Goal: Communication & Community: Share content

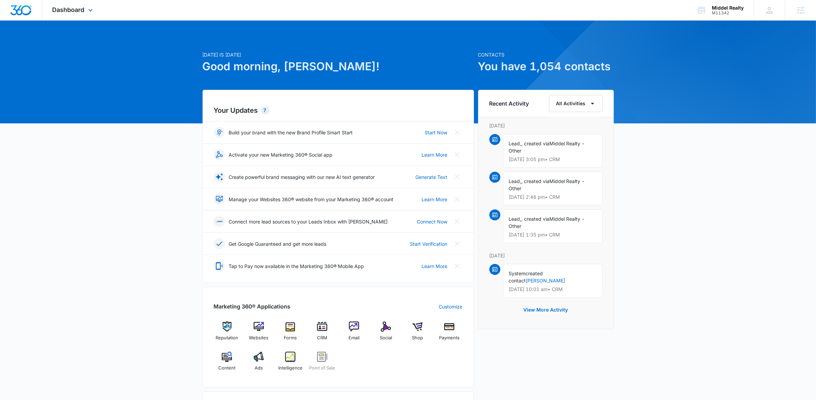
click at [91, 15] on div "Dashboard Apps Reputation Websites Forms CRM Email Social Shop Payments POS Con…" at bounding box center [73, 10] width 63 height 20
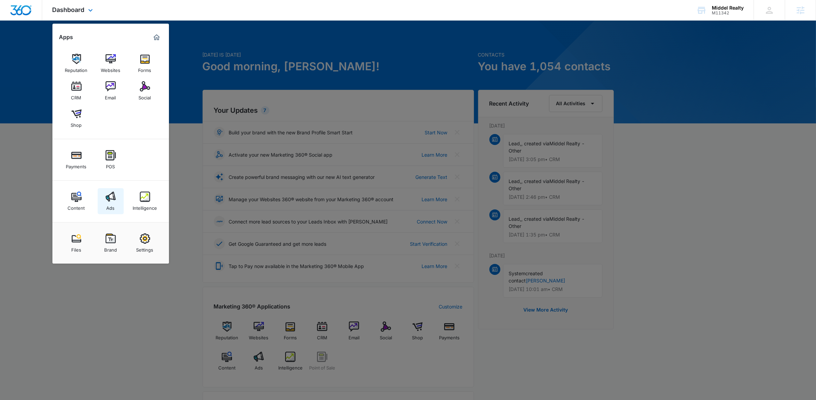
click at [110, 193] on img at bounding box center [111, 197] width 10 height 10
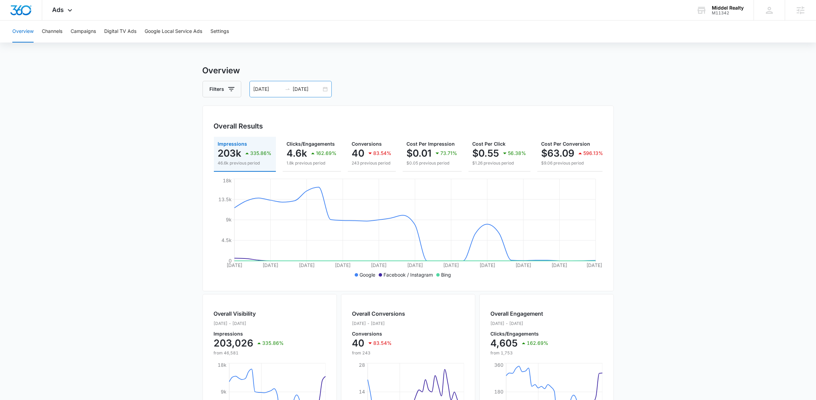
click at [324, 89] on div "08/24/2025 09/23/2025" at bounding box center [291, 89] width 82 height 16
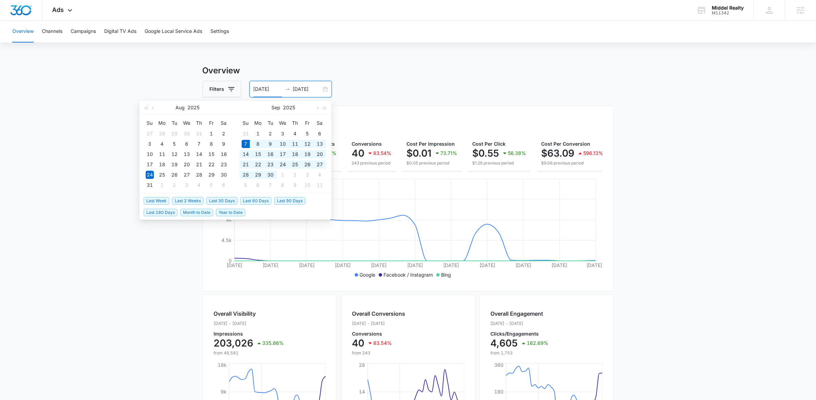
click at [217, 197] on span "Last 30 Days" at bounding box center [221, 201] width 31 height 8
type input "[DATE]"
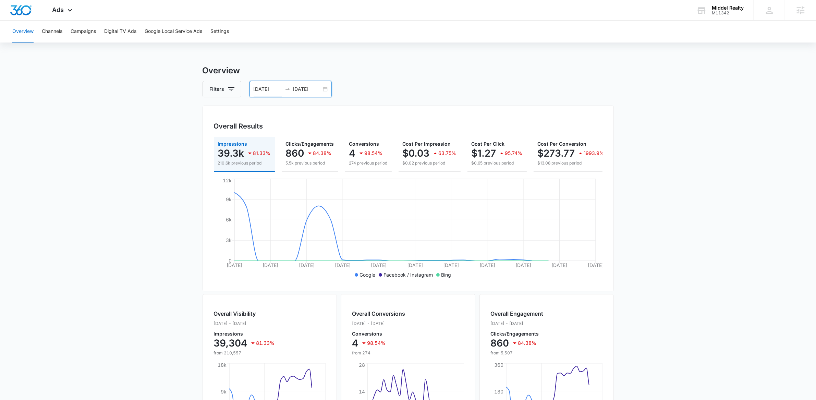
click at [96, 224] on main "Overview Filters 09/07/2025 10/07/2025 Overall Results Impressions 39.3k 81.33%…" at bounding box center [408, 310] width 816 height 492
click at [86, 32] on button "Campaigns" at bounding box center [83, 32] width 25 height 22
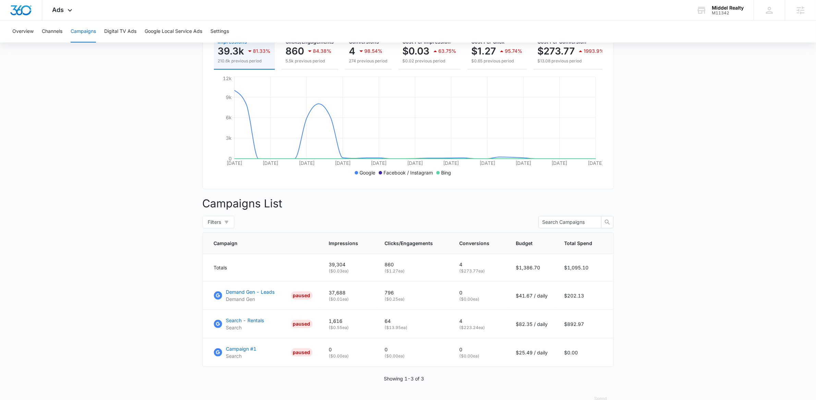
scroll to position [105, 0]
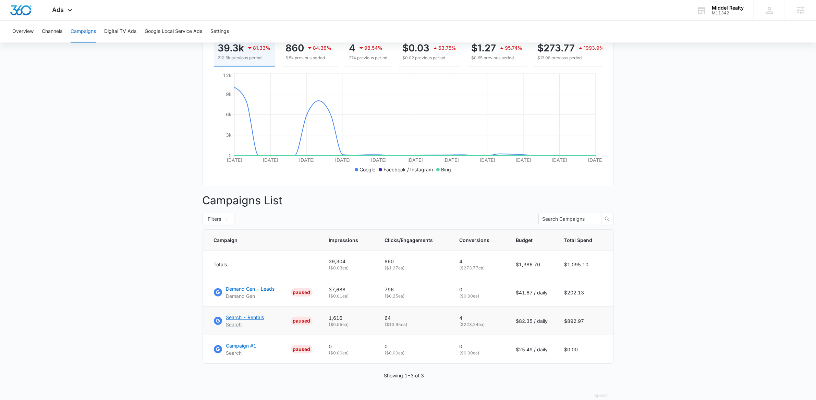
click at [250, 321] on p "Search - Rentals" at bounding box center [245, 317] width 38 height 7
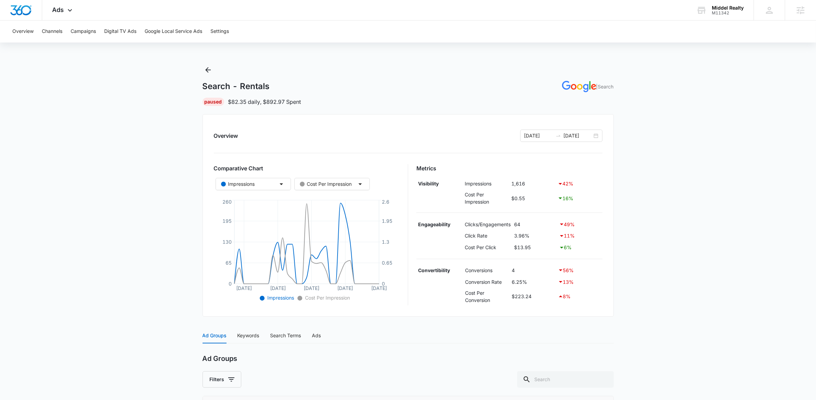
click at [132, 176] on main "Search - Rentals | Search Paused $82.35 daily , $892.97 Spent Overview [DATE] […" at bounding box center [408, 341] width 816 height 554
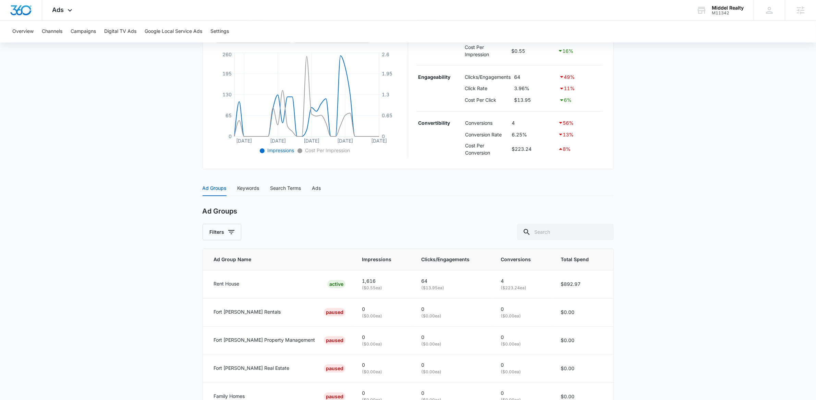
scroll to position [219, 0]
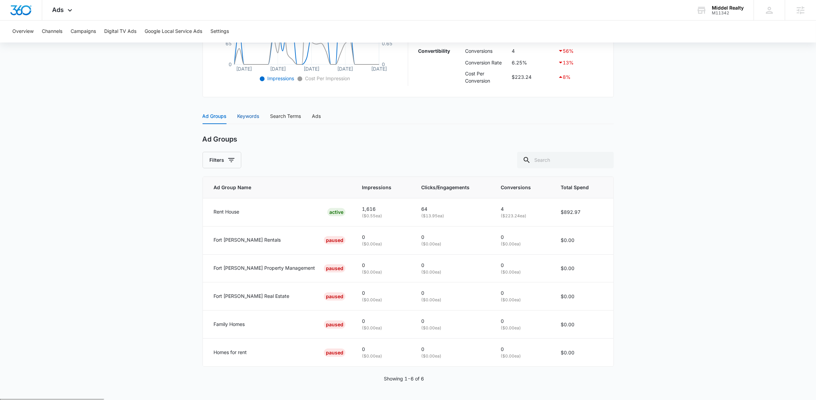
click at [249, 114] on div "Keywords" at bounding box center [249, 116] width 22 height 8
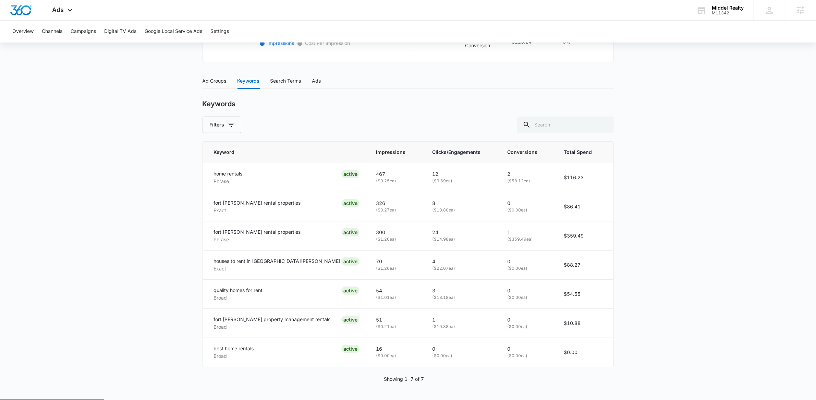
scroll to position [83, 0]
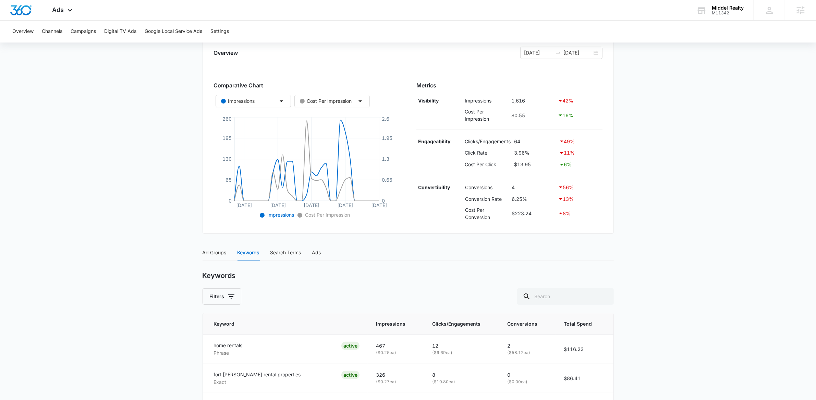
click at [107, 143] on main "Search - Rentals | Search Paused $82.35 daily , $892.97 Spent Overview [DATE] […" at bounding box center [408, 276] width 816 height 590
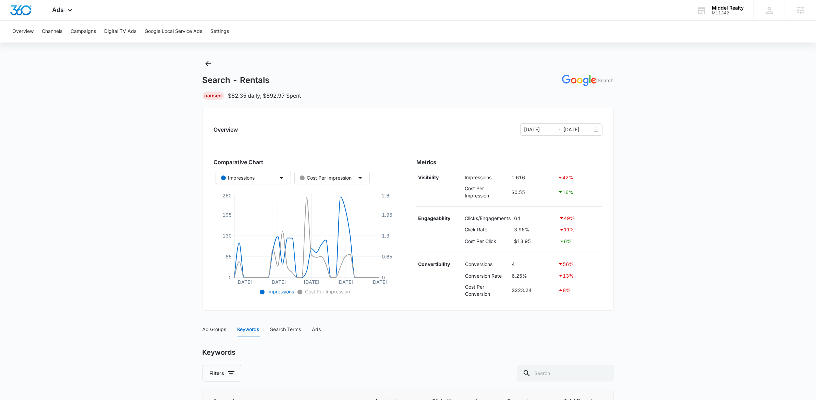
scroll to position [0, 0]
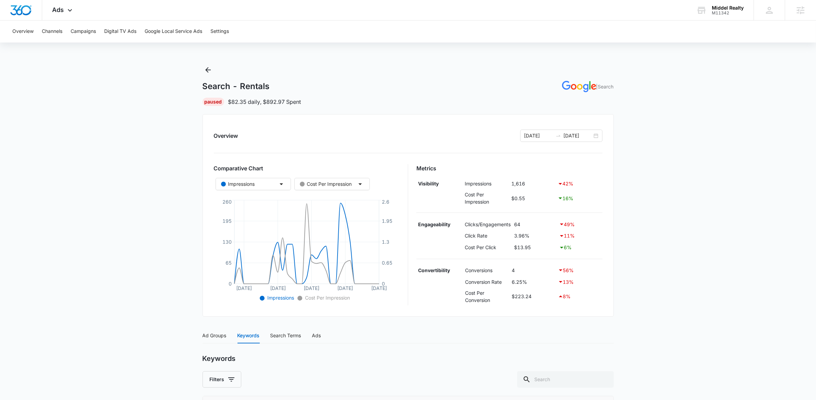
click at [80, 175] on main "Search - Rentals | Search Paused $82.35 daily , $892.97 Spent Overview 09/07/20…" at bounding box center [408, 359] width 816 height 590
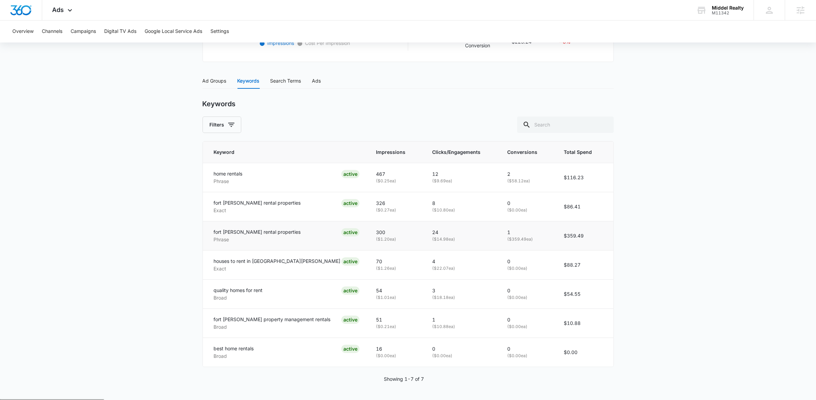
click at [432, 240] on p "( $14.98 ea)" at bounding box center [461, 239] width 59 height 7
click at [433, 239] on p "( $14.98 ea)" at bounding box center [461, 239] width 59 height 7
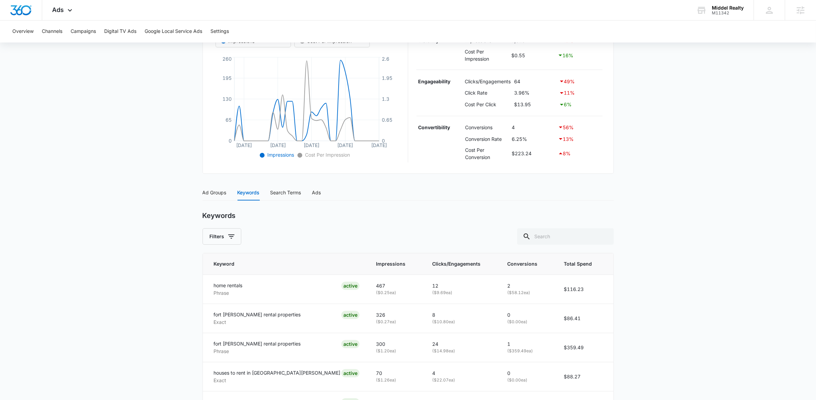
scroll to position [0, 0]
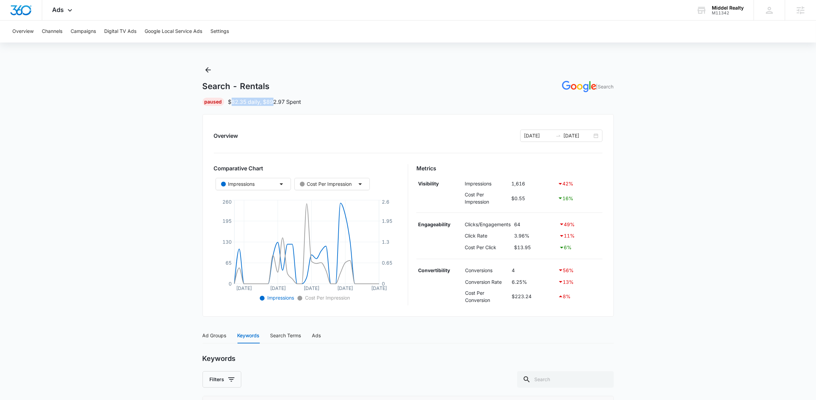
drag, startPoint x: 233, startPoint y: 102, endPoint x: 276, endPoint y: 100, distance: 43.6
click at [276, 100] on p "$82.35 daily , $892.97 Spent" at bounding box center [264, 102] width 73 height 8
click at [265, 102] on p "$82.35 daily , $892.97 Spent" at bounding box center [264, 102] width 73 height 8
click at [683, 243] on main "Search - Rentals | Search Paused $82.35 daily , $892.97 Spent Overview 09/07/20…" at bounding box center [408, 359] width 816 height 590
click at [665, 264] on main "Search - Rentals | Search Paused $82.35 daily , $892.97 Spent Overview 09/07/20…" at bounding box center [408, 359] width 816 height 590
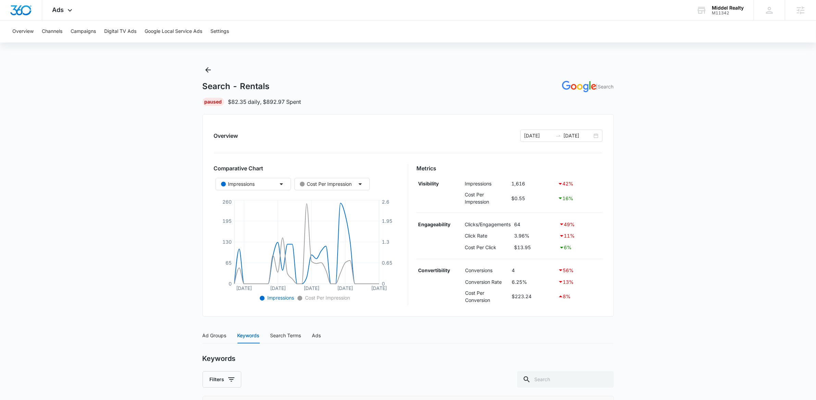
click at [100, 203] on main "Search - Rentals | Search Paused $82.35 daily , $892.97 Spent Overview 09/07/20…" at bounding box center [408, 359] width 816 height 590
click at [209, 68] on icon "Back" at bounding box center [208, 70] width 8 height 8
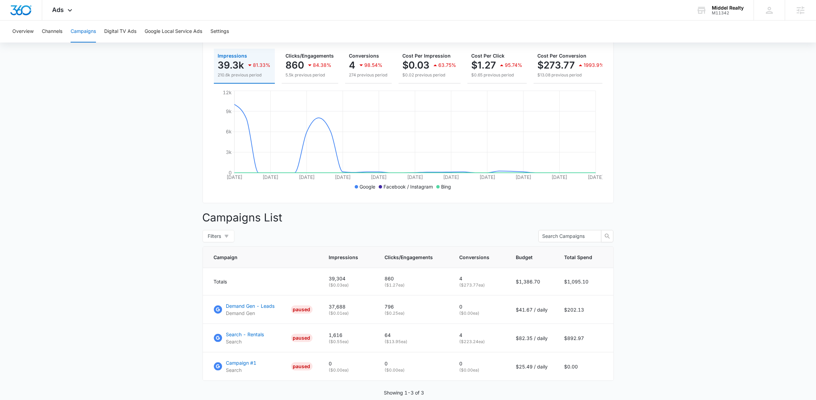
scroll to position [124, 0]
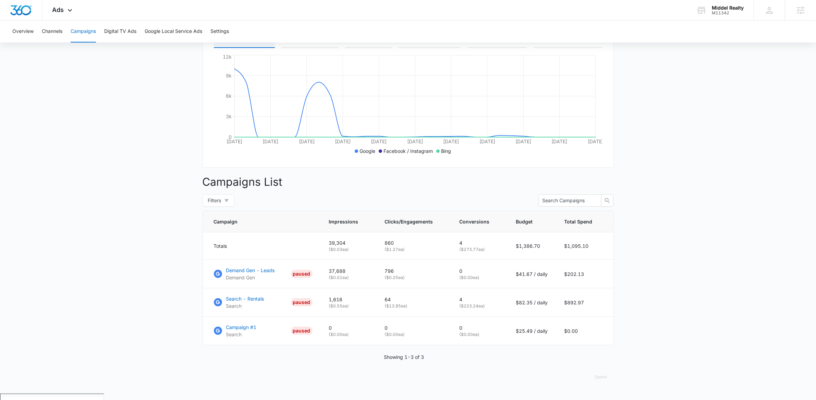
click at [122, 150] on main "Campaigns Filters 09/07/2025 10/07/2025 Overall Results Impressions 39.3k 81.33…" at bounding box center [408, 167] width 816 height 453
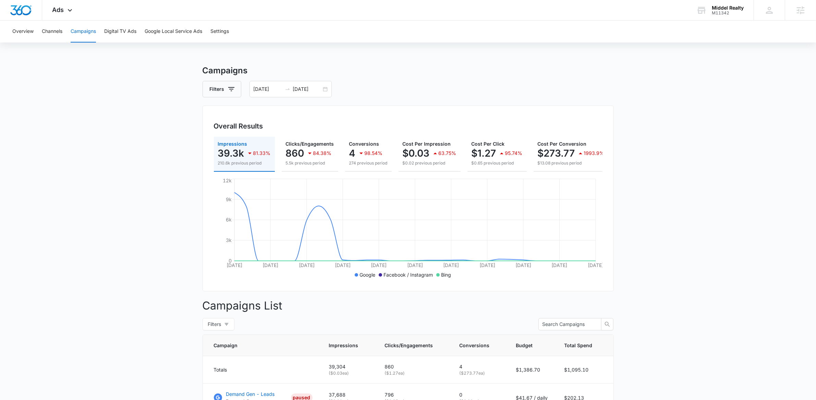
click at [122, 143] on main "Campaigns Filters 09/07/2025 10/07/2025 Overall Results Impressions 39.3k 81.33…" at bounding box center [408, 290] width 816 height 453
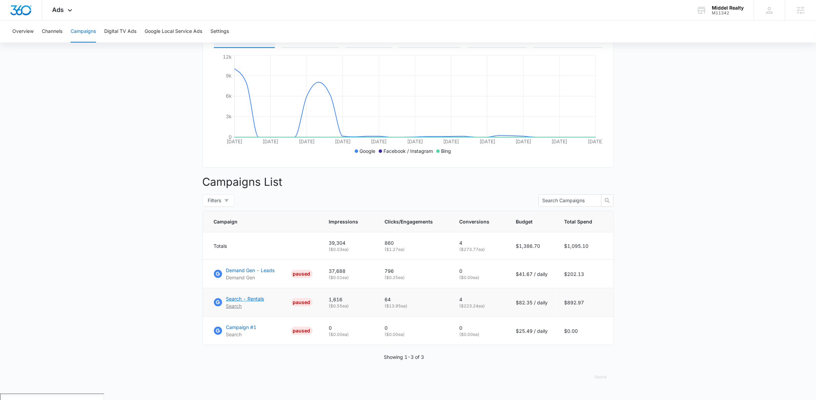
click at [242, 302] on p "Search - Rentals" at bounding box center [245, 298] width 38 height 7
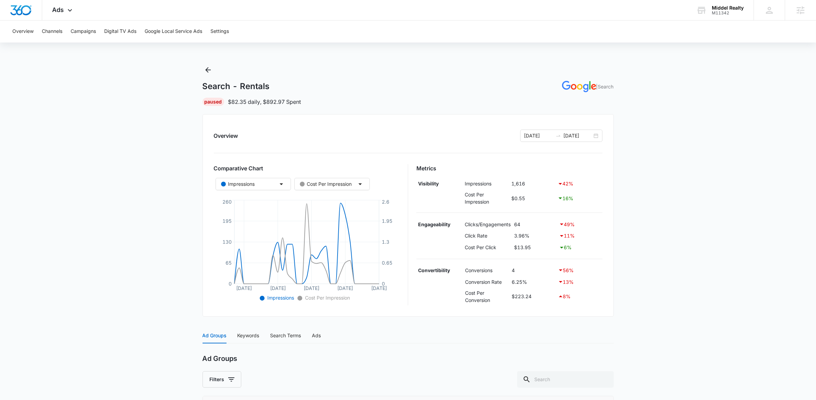
click at [347, 60] on div "Overview Channels Campaigns Digital TV Ads Google Local Service Ads Settings Se…" at bounding box center [408, 320] width 816 height 598
click at [121, 203] on main "Search - Rentals | Search Paused $82.35 daily , $892.97 Spent Overview 09/07/20…" at bounding box center [408, 341] width 816 height 554
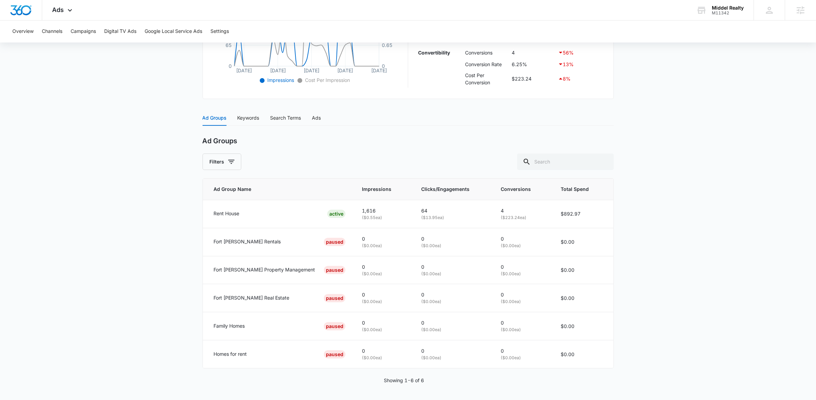
scroll to position [219, 0]
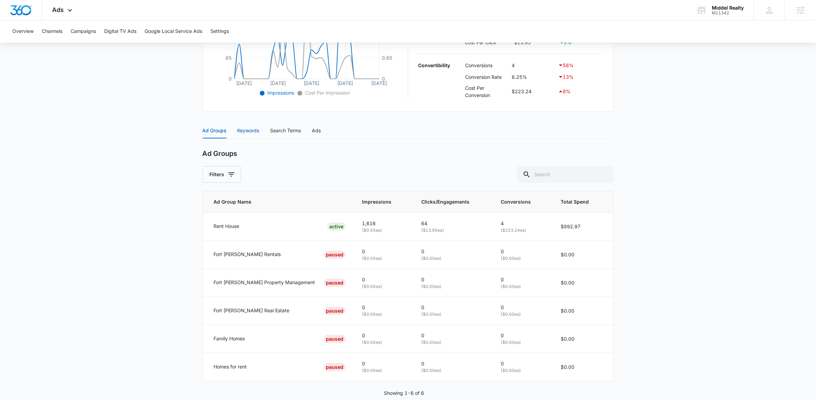
click at [244, 132] on div "Keywords" at bounding box center [249, 131] width 22 height 8
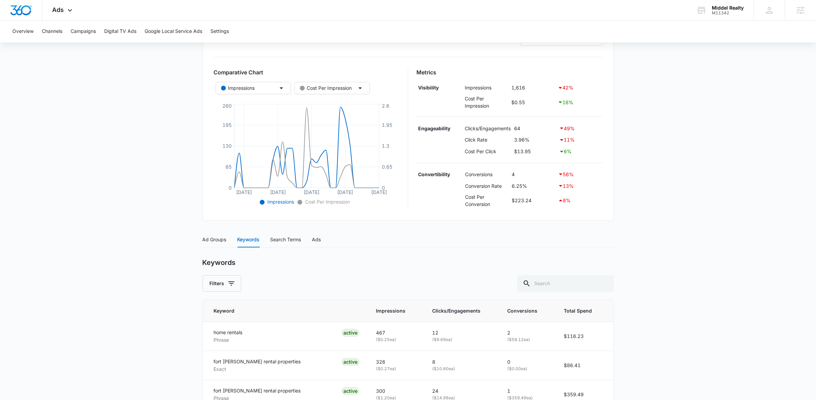
scroll to position [0, 0]
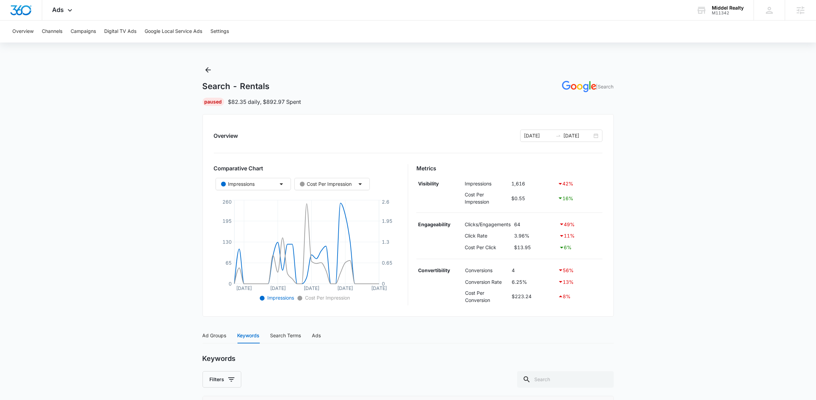
click at [646, 276] on main "Search - Rentals | Search Paused $82.35 daily , $892.97 Spent Overview 09/07/20…" at bounding box center [408, 359] width 816 height 590
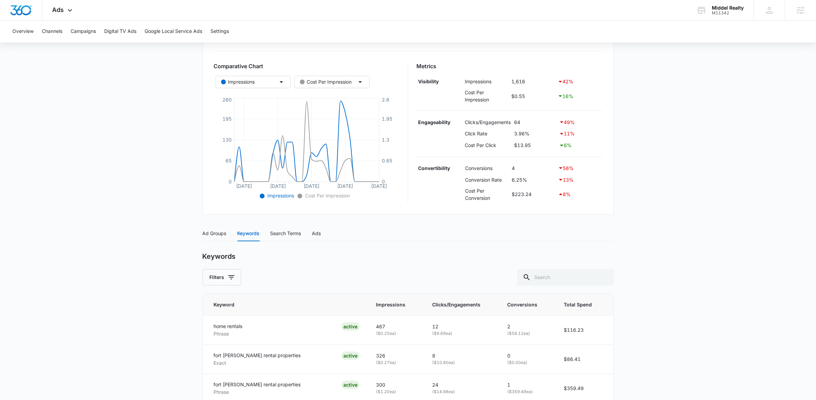
scroll to position [100, 0]
click at [127, 189] on main "Search - Rentals | Search Paused $82.35 daily , $892.97 Spent Overview 09/07/20…" at bounding box center [408, 259] width 816 height 590
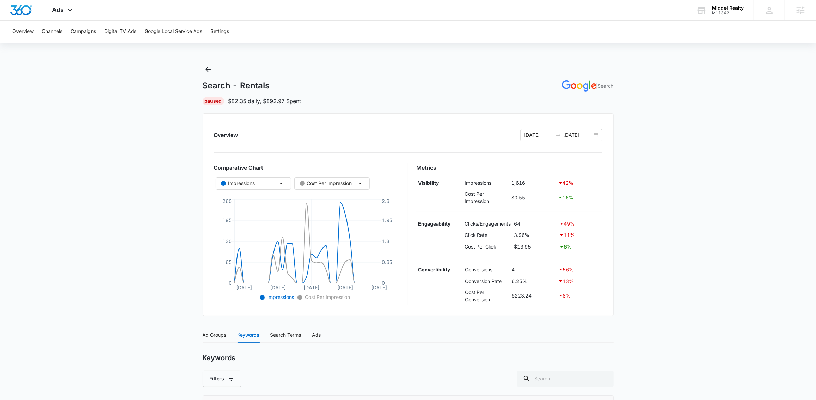
scroll to position [0, 0]
click at [83, 29] on button "Campaigns" at bounding box center [83, 32] width 25 height 22
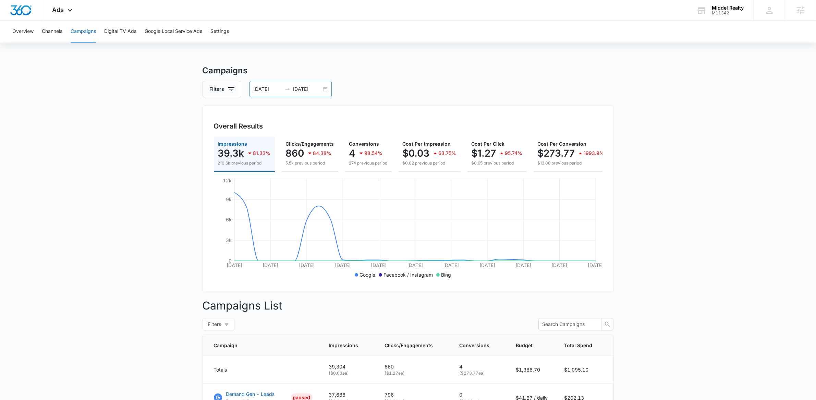
click at [326, 89] on div "09/07/2025 10/07/2025" at bounding box center [291, 89] width 82 height 16
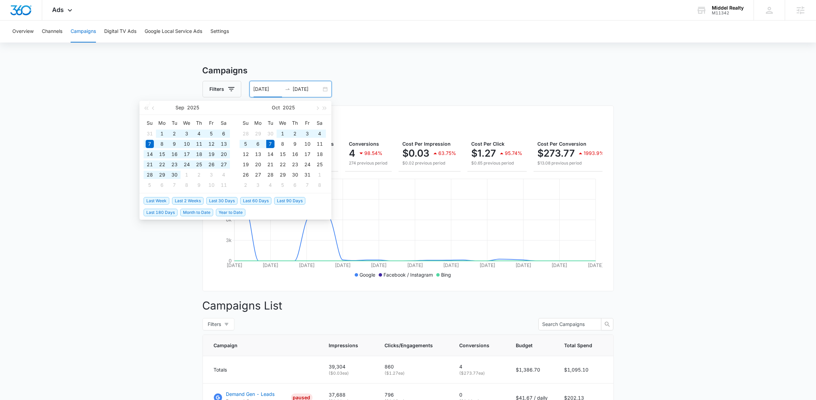
click at [302, 197] on span "Last 90 Days" at bounding box center [289, 201] width 31 height 8
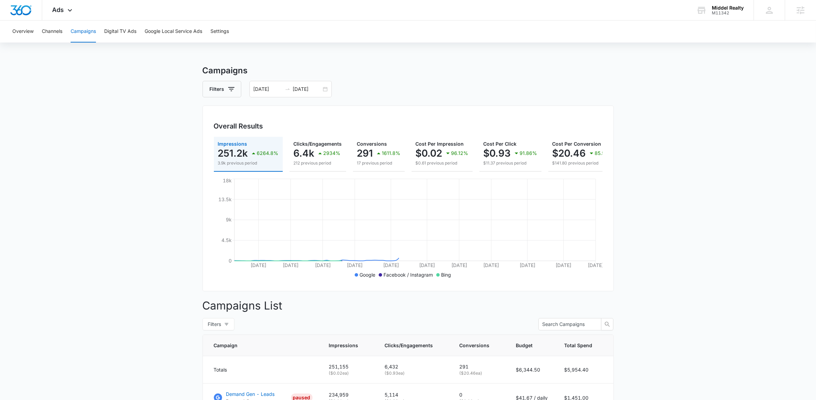
click at [126, 122] on main "Campaigns Filters 07/09/2025 10/07/2025 Overall Results Impressions 251.2k 6264…" at bounding box center [408, 304] width 816 height 481
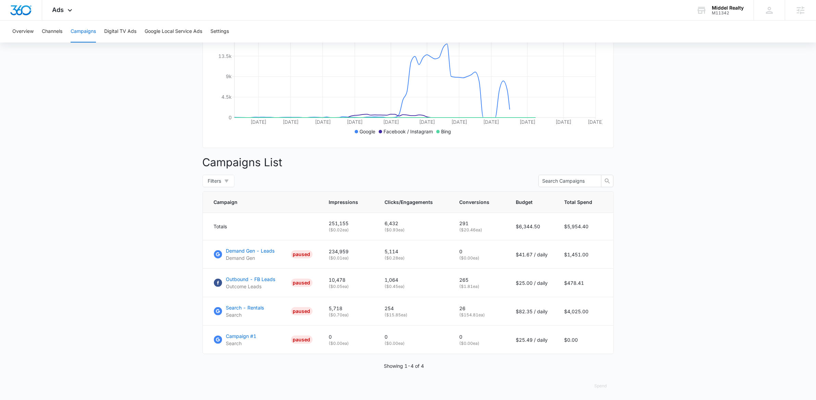
scroll to position [153, 0]
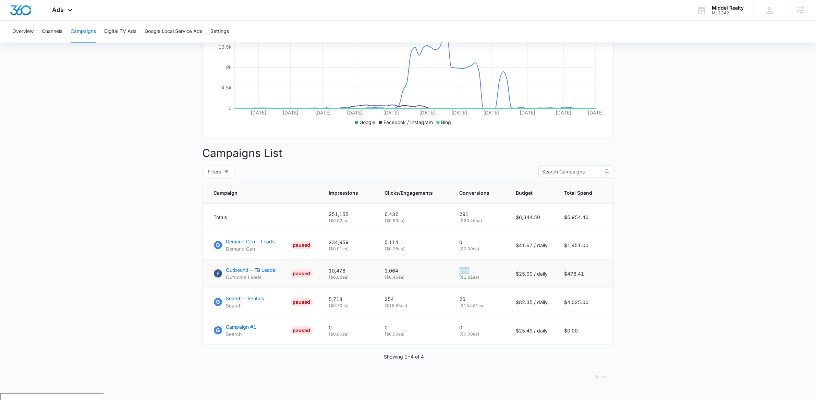
drag, startPoint x: 457, startPoint y: 277, endPoint x: 492, endPoint y: 276, distance: 35.0
click at [491, 277] on td "265 ( $1.81 ea)" at bounding box center [479, 274] width 57 height 28
click at [486, 274] on p "265" at bounding box center [480, 270] width 40 height 7
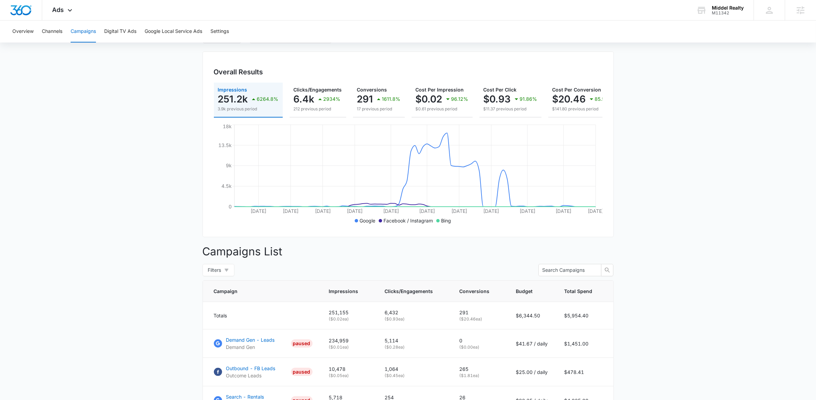
scroll to position [0, 0]
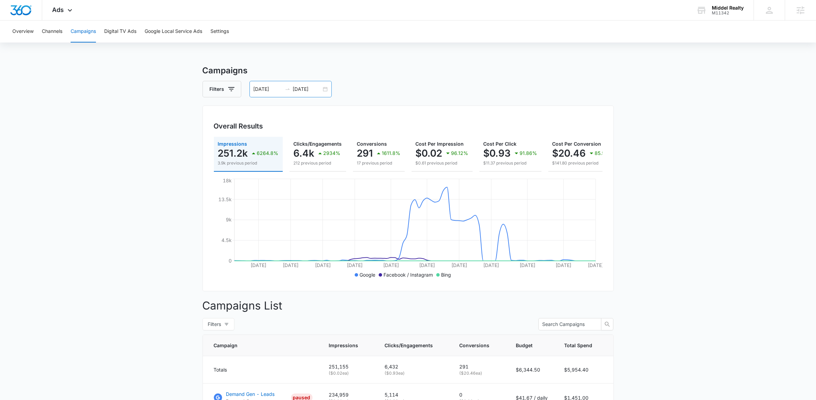
click at [323, 88] on div "07/09/2025 10/07/2025" at bounding box center [291, 89] width 82 height 16
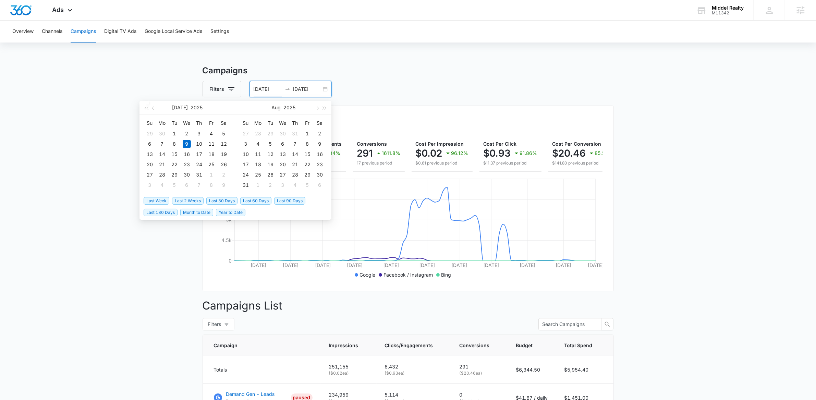
click at [220, 201] on span "Last 30 Days" at bounding box center [221, 201] width 31 height 8
type input "09/07/2025"
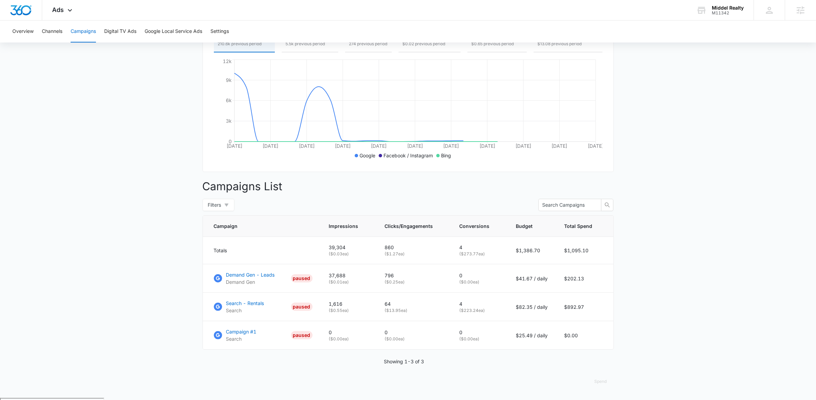
scroll to position [124, 0]
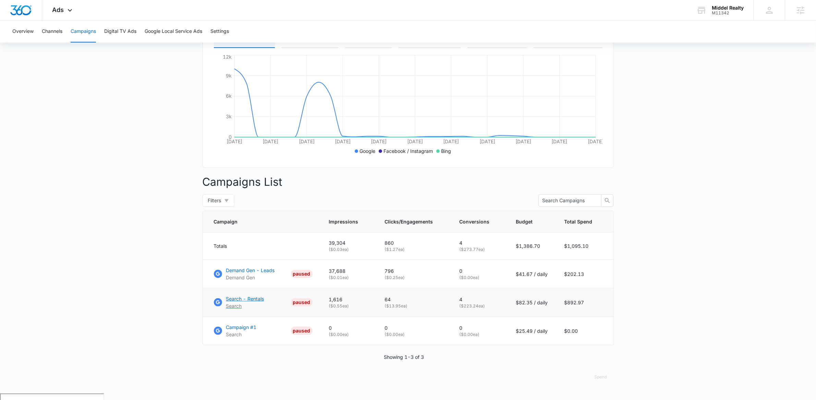
click at [248, 302] on p "Search - Rentals" at bounding box center [245, 298] width 38 height 7
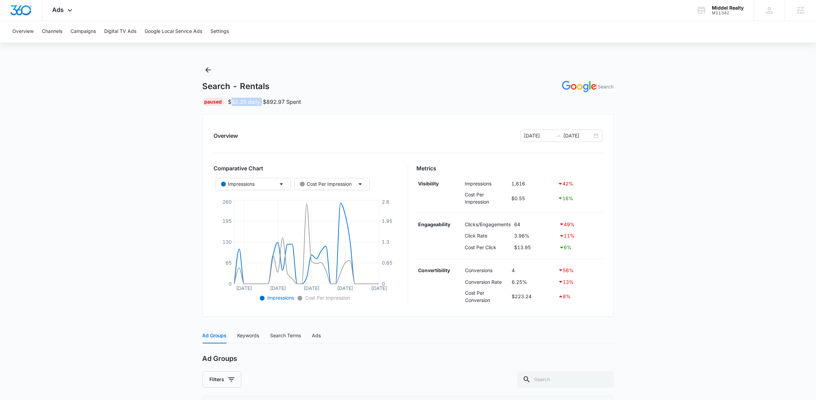
drag, startPoint x: 232, startPoint y: 101, endPoint x: 263, endPoint y: 103, distance: 31.2
click at [263, 103] on p "$82.35 daily , $892.97 Spent" at bounding box center [264, 102] width 73 height 8
click at [258, 105] on p "$82.35 daily , $892.97 Spent" at bounding box center [264, 102] width 73 height 8
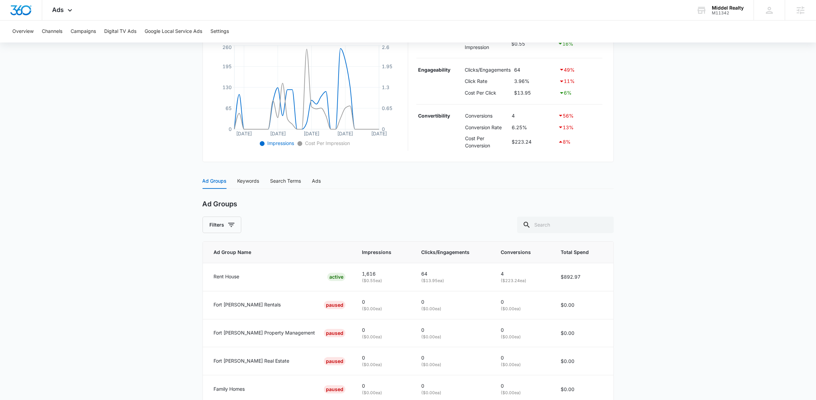
scroll to position [161, 0]
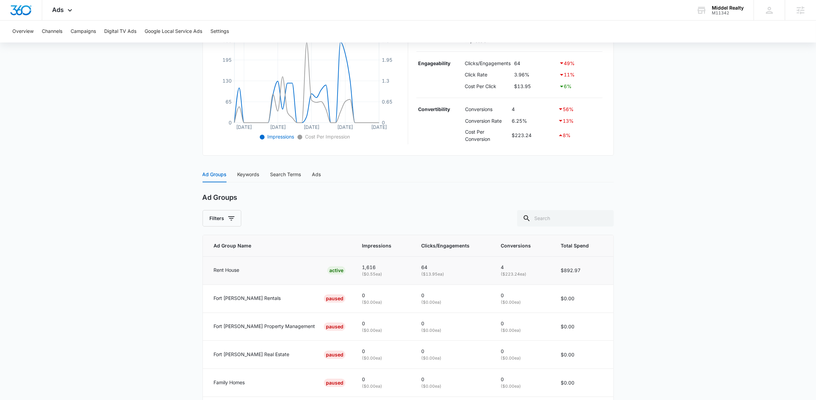
drag, startPoint x: 411, startPoint y: 276, endPoint x: 435, endPoint y: 273, distance: 23.8
click at [435, 273] on p "( $13.95 ea)" at bounding box center [452, 274] width 63 height 7
drag, startPoint x: 516, startPoint y: 86, endPoint x: 532, endPoint y: 86, distance: 16.1
click at [532, 86] on td "$13.95" at bounding box center [535, 87] width 45 height 12
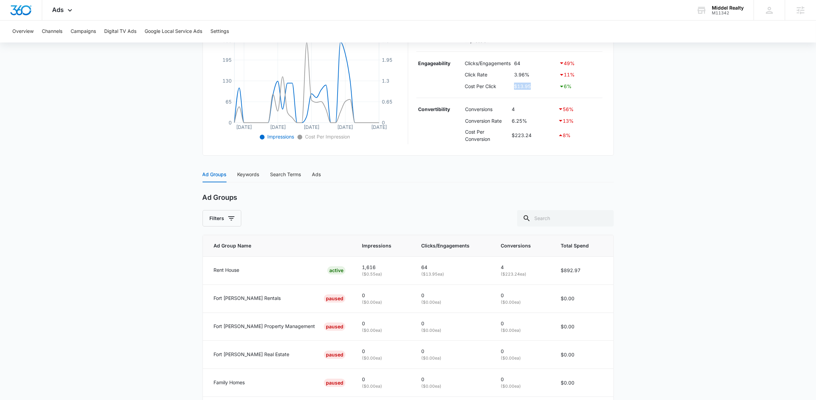
click at [532, 86] on td "$13.95" at bounding box center [535, 87] width 45 height 12
click at [247, 174] on div "Keywords" at bounding box center [249, 175] width 22 height 8
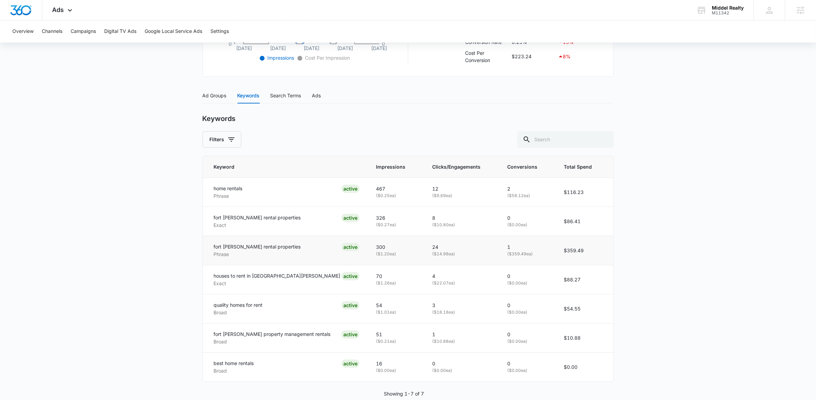
scroll to position [241, 0]
drag, startPoint x: 213, startPoint y: 246, endPoint x: 291, endPoint y: 248, distance: 78.2
click at [291, 248] on td "fort collins rental properties Phrase ACTIVE" at bounding box center [285, 249] width 165 height 29
click at [291, 248] on div "fort collins rental properties Phrase ACTIVE" at bounding box center [287, 249] width 146 height 15
drag, startPoint x: 416, startPoint y: 254, endPoint x: 462, endPoint y: 253, distance: 46.0
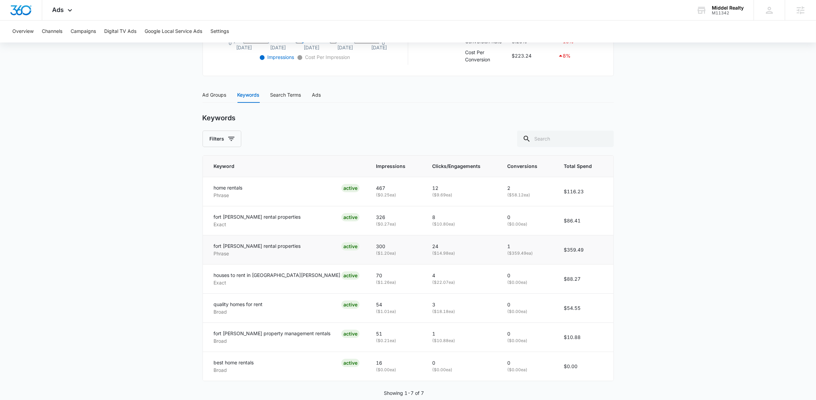
click at [462, 253] on p "( $14.98 ea)" at bounding box center [461, 253] width 59 height 7
drag, startPoint x: 212, startPoint y: 274, endPoint x: 271, endPoint y: 277, distance: 59.7
click at [271, 277] on td "houses to rent in fort collins Exact ACTIVE" at bounding box center [285, 278] width 165 height 29
click at [278, 277] on div "houses to rent in fort collins Exact ACTIVE" at bounding box center [287, 279] width 146 height 15
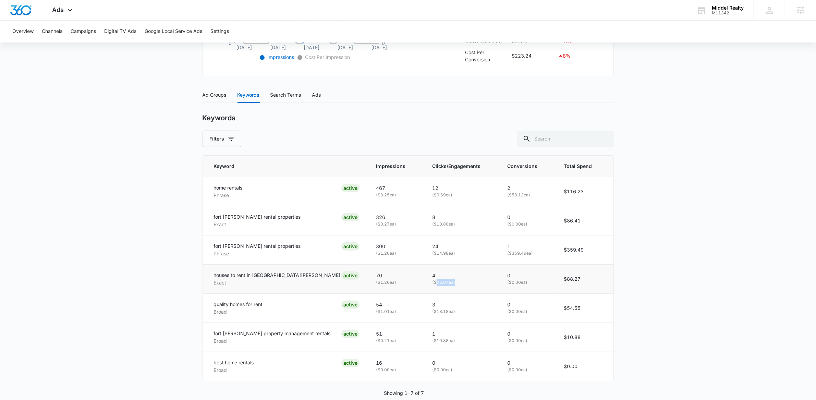
drag, startPoint x: 419, startPoint y: 284, endPoint x: 437, endPoint y: 286, distance: 17.9
click at [437, 286] on p "( $22.07 ea)" at bounding box center [461, 282] width 59 height 7
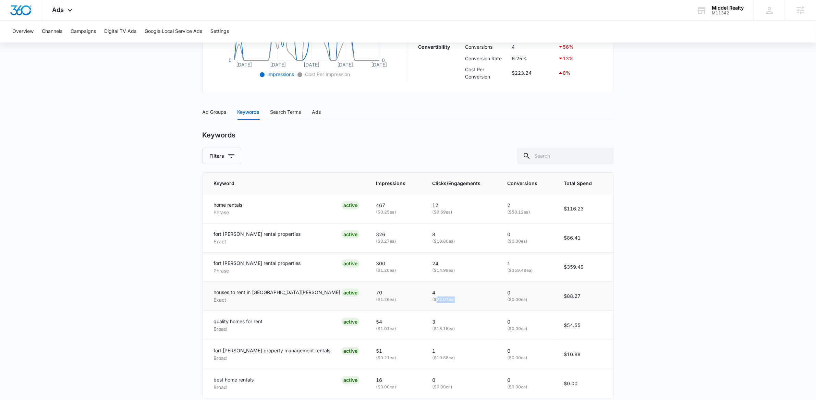
scroll to position [216, 0]
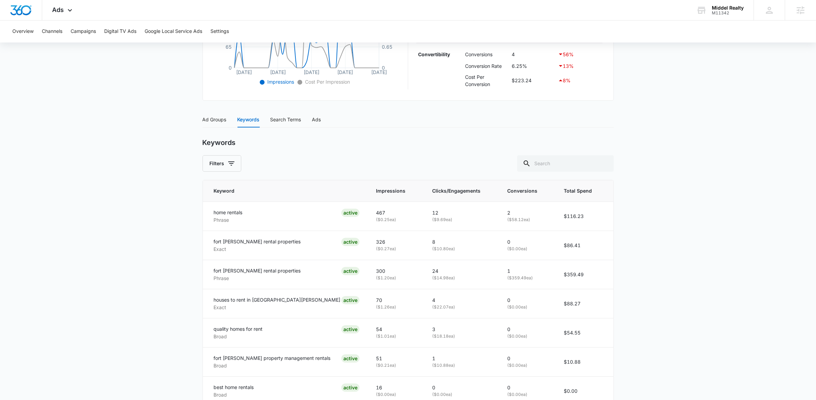
click at [725, 186] on main "Search - Rentals | Search Paused $82.35 daily , $892.97 Spent Overview [DATE] […" at bounding box center [408, 143] width 816 height 590
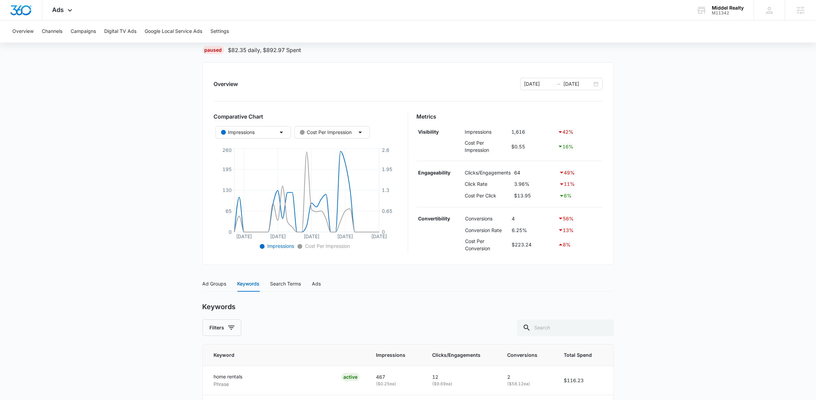
scroll to position [0, 0]
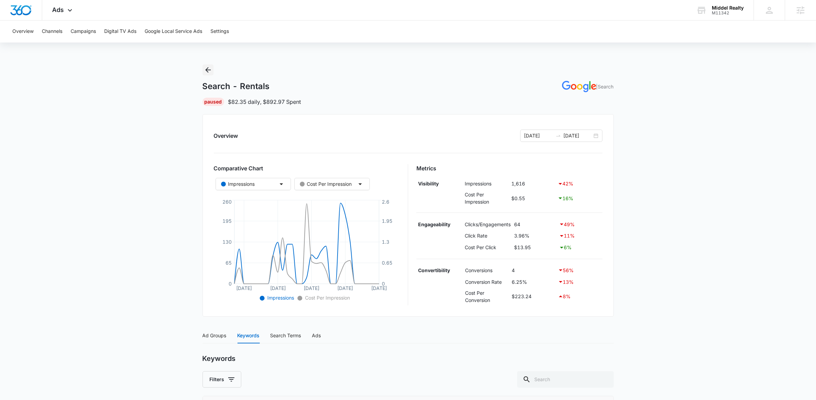
click at [211, 72] on icon "Back" at bounding box center [208, 70] width 8 height 8
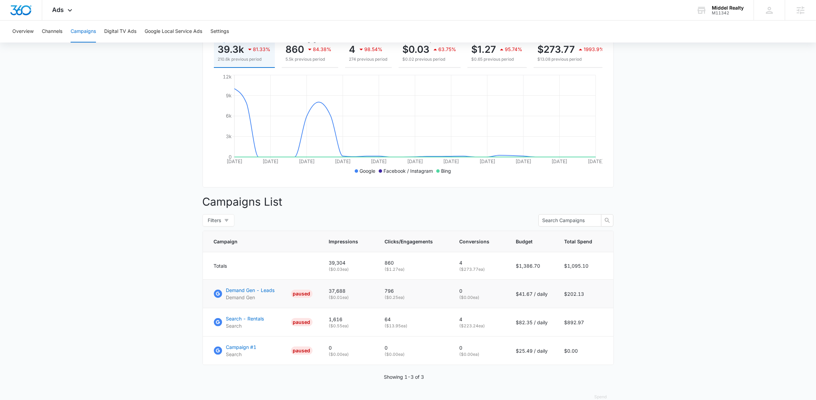
scroll to position [124, 0]
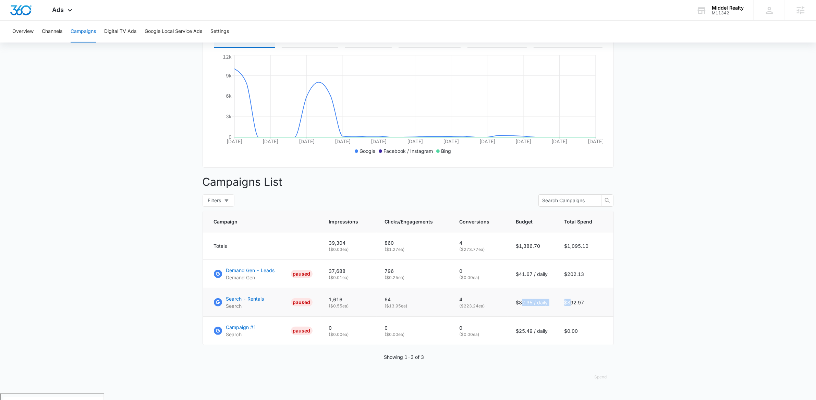
drag, startPoint x: 522, startPoint y: 310, endPoint x: 570, endPoint y: 306, distance: 48.1
click at [570, 306] on tr "Search - Rentals Search PAUSED 1,616 ( $0.55 ea) 64 ( $13.95 ea) 4 ( $223.24 ea…" at bounding box center [408, 302] width 411 height 28
drag, startPoint x: 570, startPoint y: 306, endPoint x: 600, endPoint y: 304, distance: 29.2
click at [600, 304] on td "$892.97" at bounding box center [584, 302] width 57 height 28
click at [591, 304] on td "$892.97" at bounding box center [584, 302] width 57 height 28
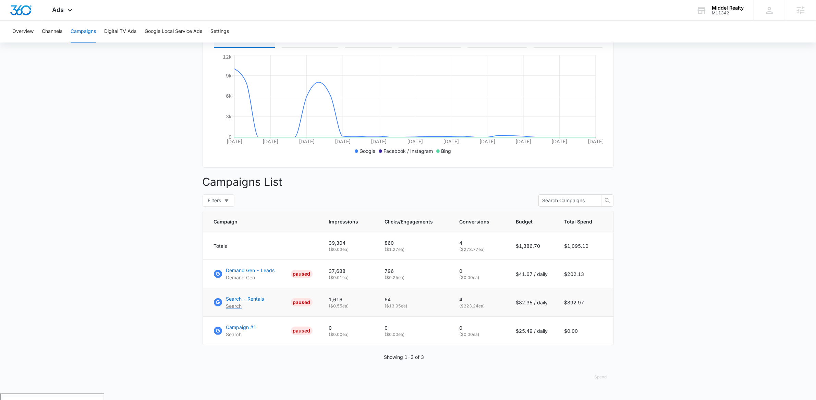
click at [246, 302] on p "Search - Rentals" at bounding box center [245, 298] width 38 height 7
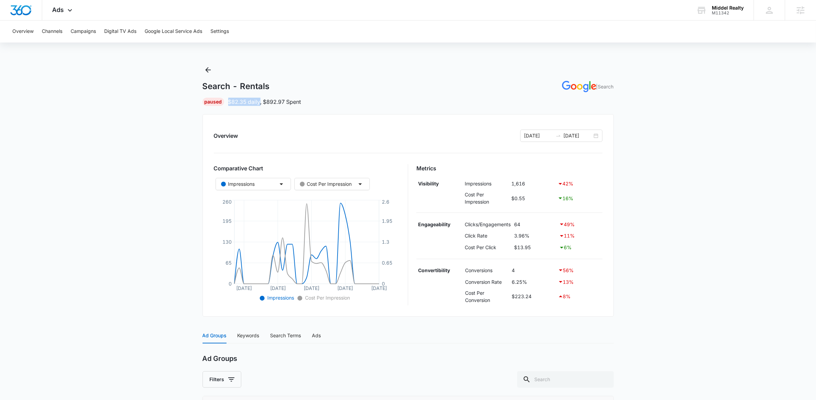
drag, startPoint x: 229, startPoint y: 102, endPoint x: 260, endPoint y: 103, distance: 30.9
click at [260, 103] on p "$82.35 daily , $892.97 Spent" at bounding box center [264, 102] width 73 height 8
click at [167, 120] on main "Search - Rentals | Search Paused $82.35 daily , $892.97 Spent Overview [DATE] […" at bounding box center [408, 341] width 816 height 554
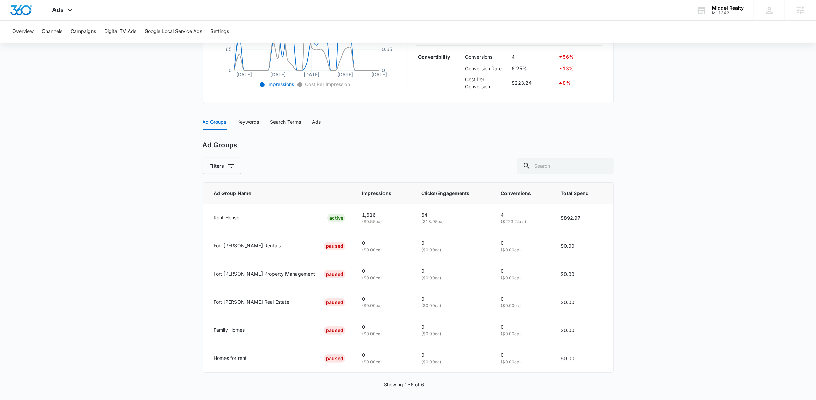
scroll to position [219, 0]
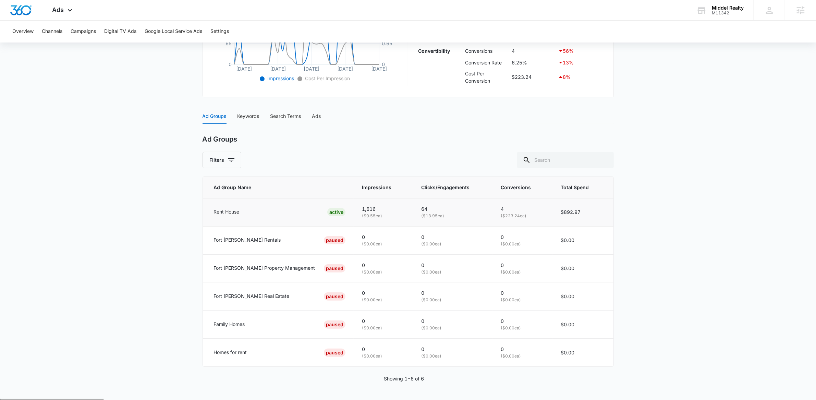
drag, startPoint x: 413, startPoint y: 218, endPoint x: 425, endPoint y: 221, distance: 12.8
click at [424, 221] on td "64 ( $13.95 ea)" at bounding box center [453, 212] width 80 height 28
click at [241, 119] on div "Keywords" at bounding box center [249, 116] width 22 height 8
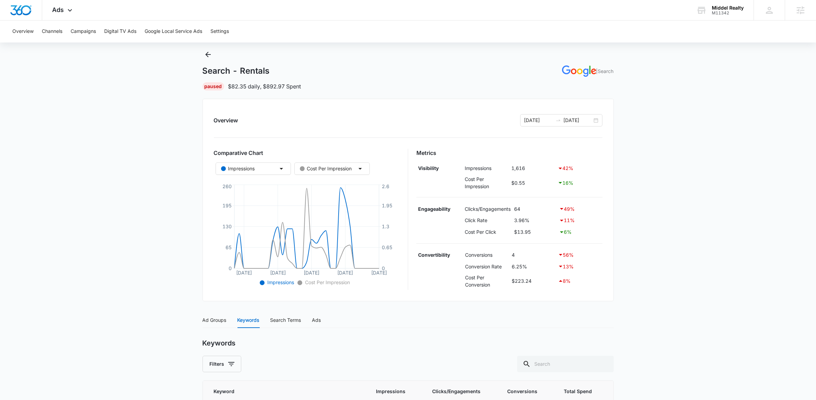
scroll to position [0, 0]
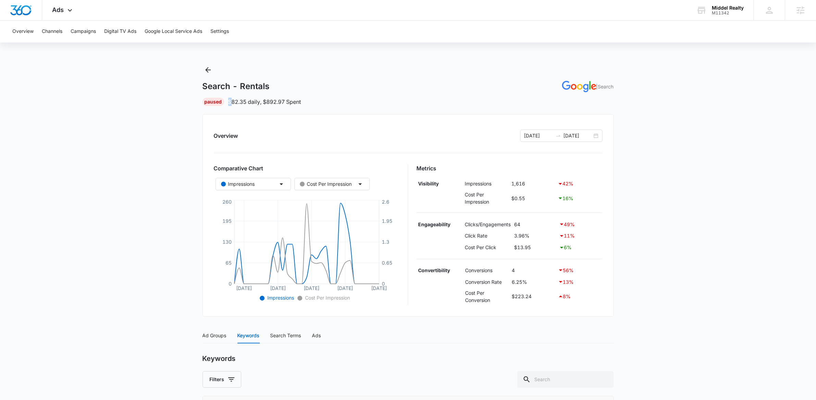
drag, startPoint x: 231, startPoint y: 100, endPoint x: 261, endPoint y: 97, distance: 29.6
click at [261, 98] on p "$82.35 daily , $892.97 Spent" at bounding box center [264, 102] width 73 height 8
click at [260, 99] on p "$82.35 daily , $892.97 Spent" at bounding box center [264, 102] width 73 height 8
click at [207, 71] on icon "Back" at bounding box center [208, 70] width 8 height 8
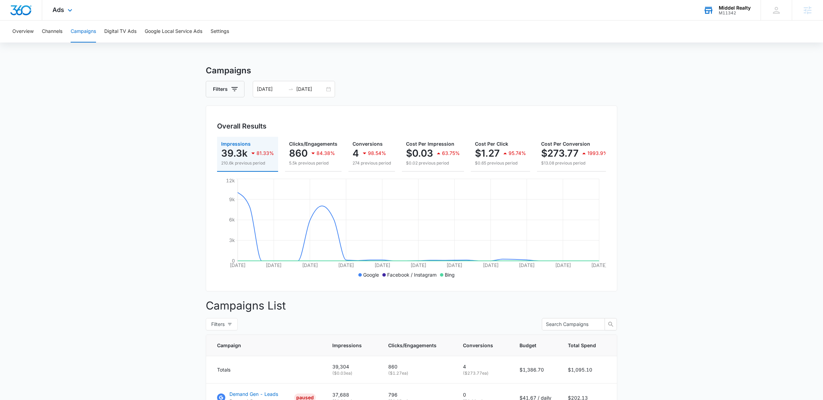
click at [732, 11] on div "M11342" at bounding box center [735, 13] width 32 height 5
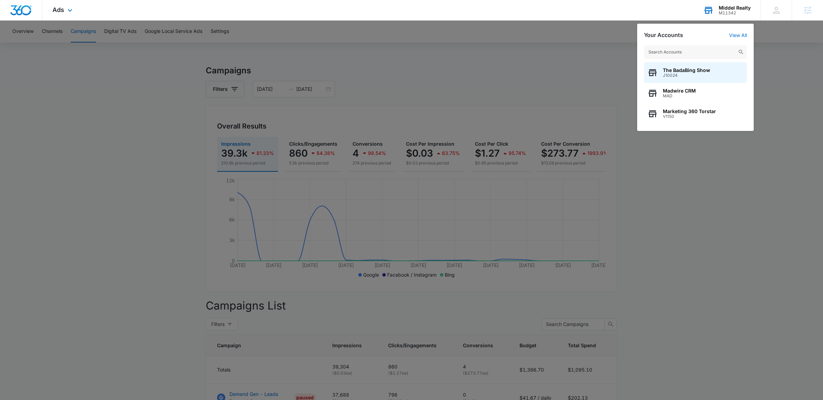
click at [693, 52] on input "text" at bounding box center [695, 52] width 103 height 14
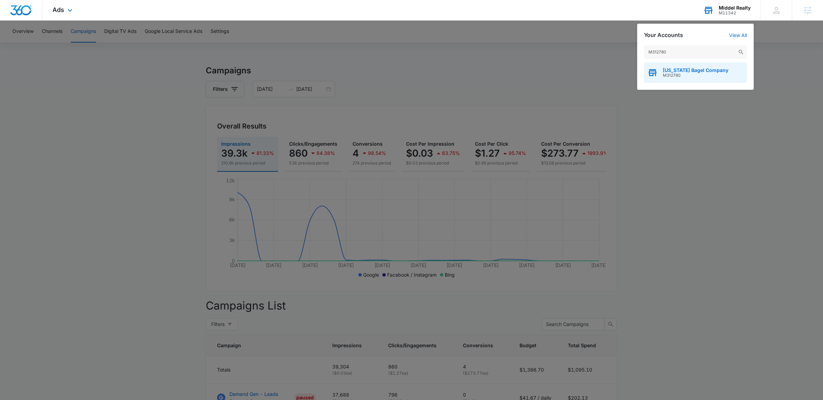
type input "M312780"
click at [689, 76] on span "M312780" at bounding box center [695, 75] width 65 height 5
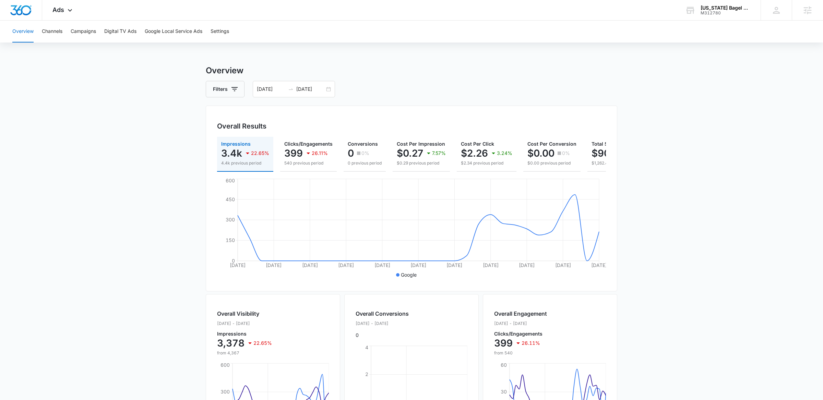
click at [83, 196] on main "Overview Filters 09/06/2025 10/06/2025 Overall Results Impressions 3.4k 22.65% …" at bounding box center [411, 310] width 823 height 492
click at [147, 81] on main "Overview Filters 09/06/2025 10/06/2025 Overall Results Impressions 3.4k 22.65% …" at bounding box center [411, 310] width 823 height 492
click at [69, 14] on icon at bounding box center [70, 12] width 8 height 8
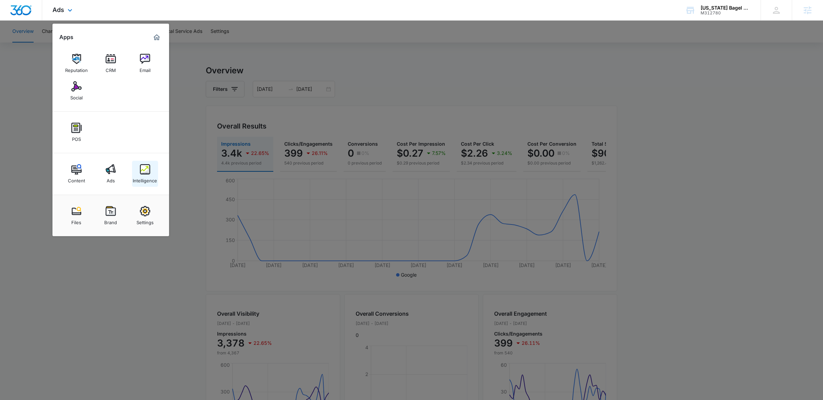
click at [144, 178] on div "Intelligence" at bounding box center [145, 178] width 24 height 9
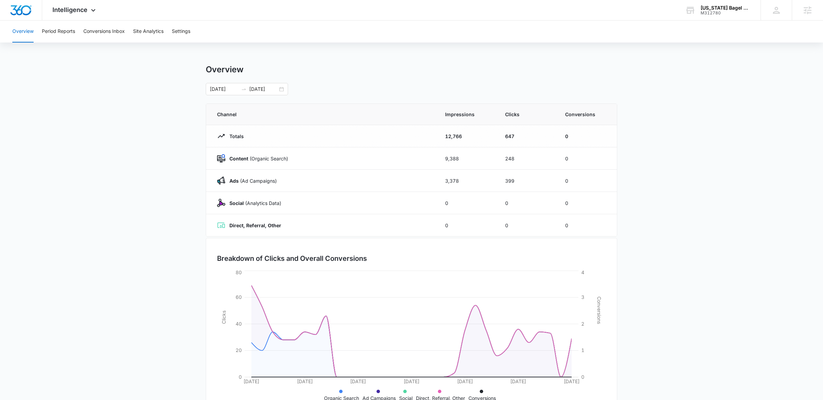
click at [129, 191] on main "Overview 09/06/2025 10/06/2025 Channel Impressions Clicks Conversions Totals 12…" at bounding box center [411, 244] width 823 height 360
click at [65, 32] on button "Period Reports" at bounding box center [58, 32] width 33 height 22
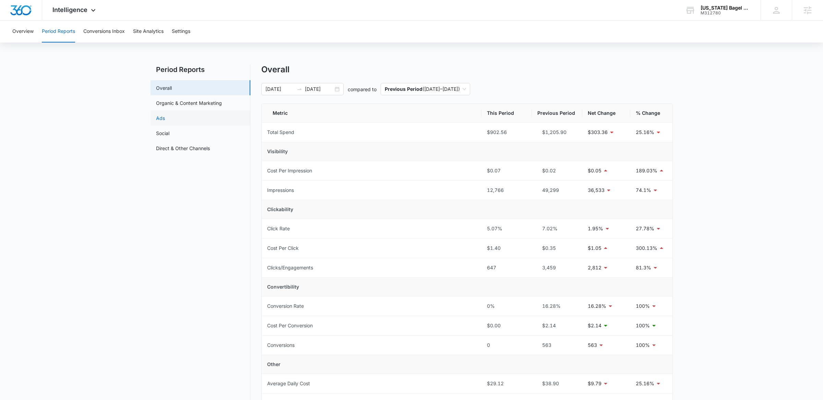
click at [165, 120] on link "Ads" at bounding box center [160, 117] width 9 height 7
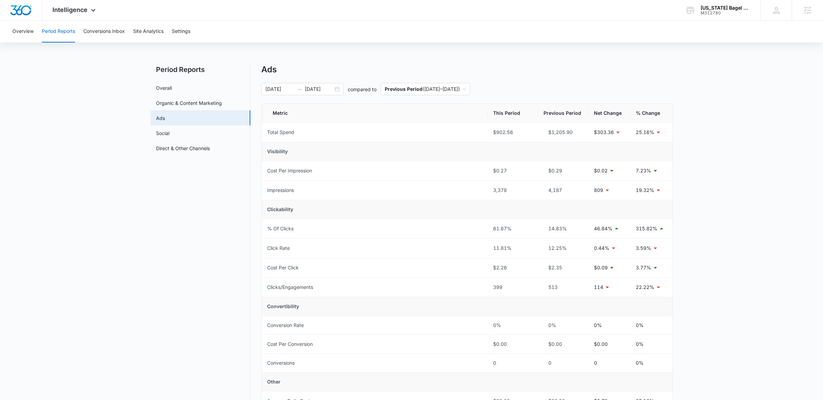
click at [70, 192] on main "Period Reports Overall Organic & Content Marketing Ads Social Direct & Other Ch…" at bounding box center [411, 282] width 823 height 437
click at [97, 8] on icon at bounding box center [93, 12] width 8 height 8
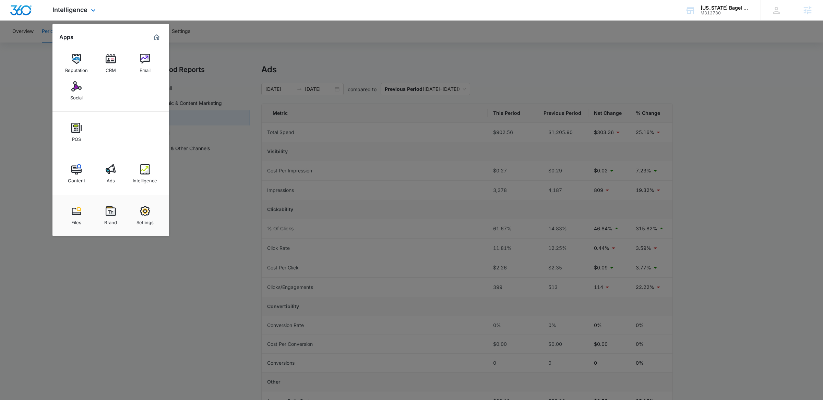
click at [240, 7] on div "Intelligence Apps Reputation CRM Email Social POS Content Ads Intelligence File…" at bounding box center [411, 10] width 823 height 21
click at [221, 37] on div at bounding box center [411, 200] width 823 height 400
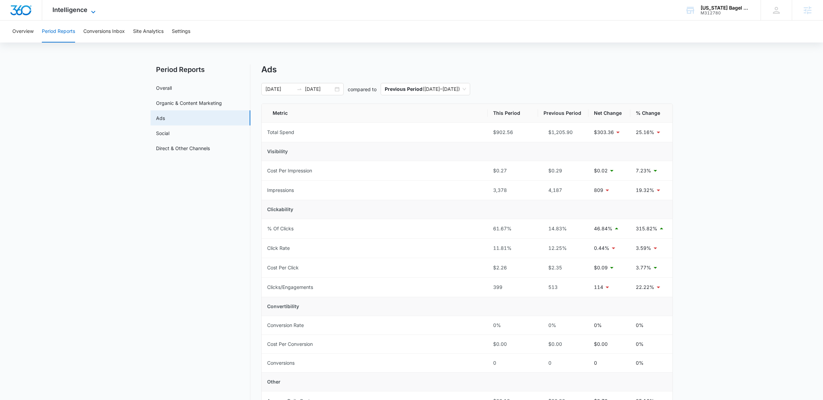
click at [91, 9] on icon at bounding box center [93, 12] width 8 height 8
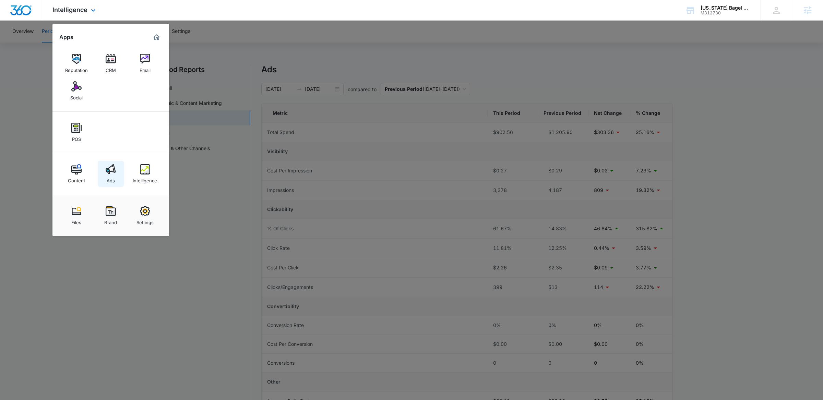
click at [112, 168] on img at bounding box center [111, 169] width 10 height 10
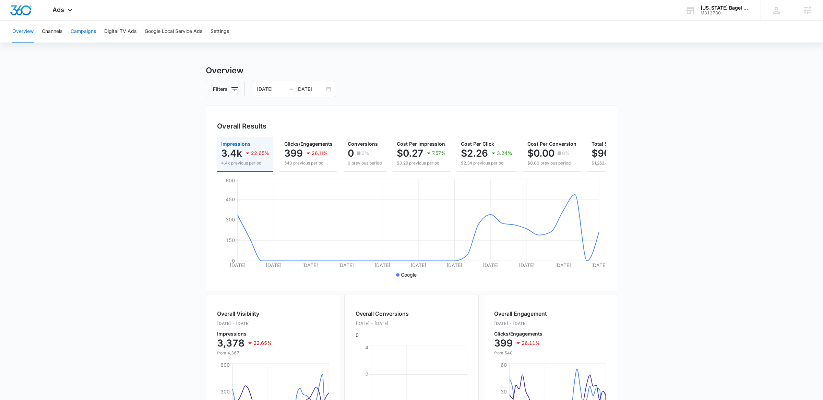
click at [90, 32] on button "Campaigns" at bounding box center [83, 32] width 25 height 22
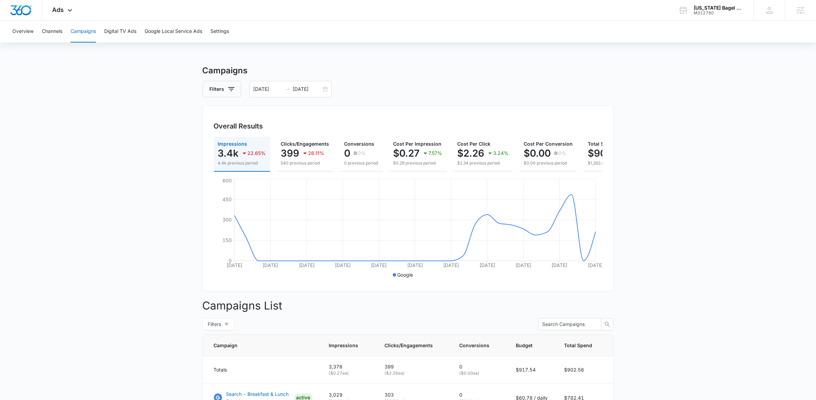
scroll to position [95, 0]
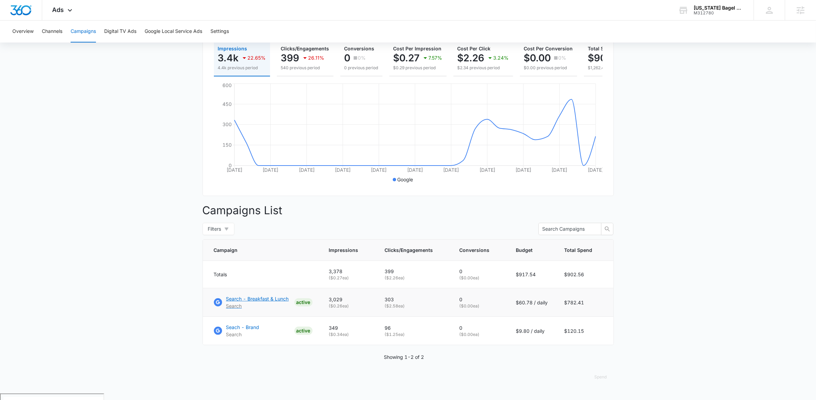
click at [263, 302] on p "Search - Breakfast & Lunch" at bounding box center [257, 298] width 63 height 7
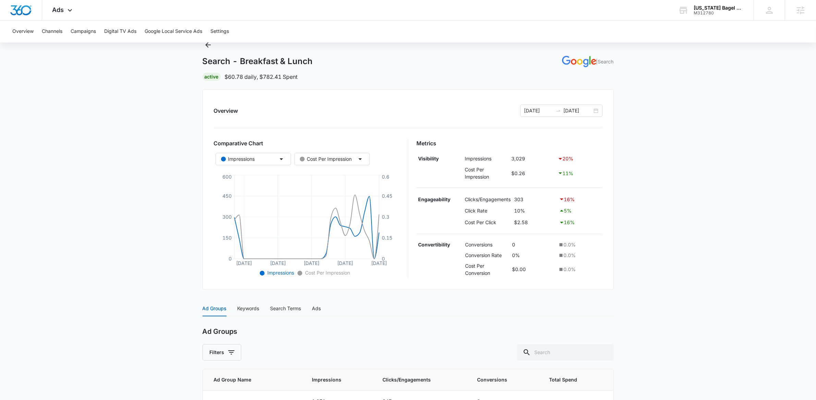
scroll to position [4, 0]
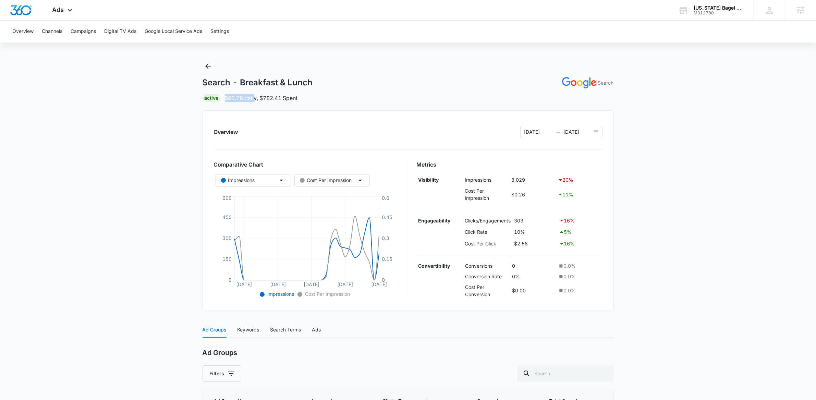
drag, startPoint x: 226, startPoint y: 100, endPoint x: 254, endPoint y: 99, distance: 28.8
click at [254, 99] on p "$60.78 daily , $782.41 Spent" at bounding box center [261, 98] width 73 height 8
click at [255, 99] on p "$60.78 daily , $782.41 Spent" at bounding box center [261, 98] width 73 height 8
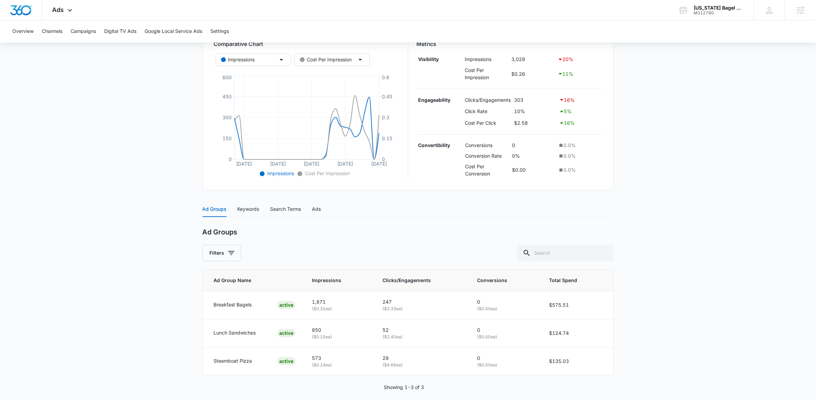
scroll to position [133, 0]
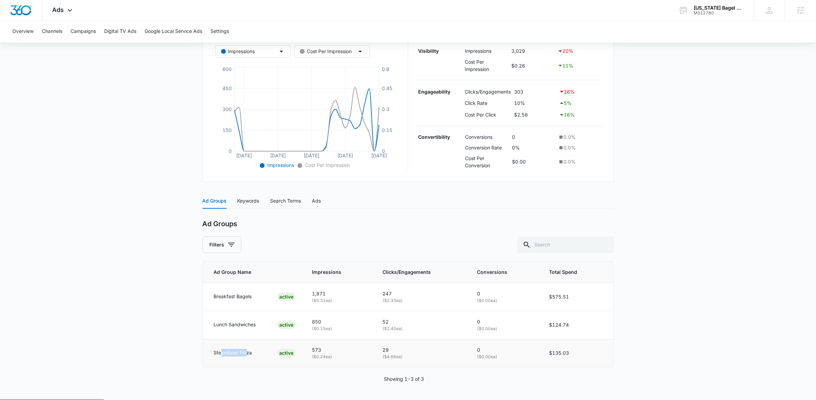
drag, startPoint x: 221, startPoint y: 351, endPoint x: 275, endPoint y: 352, distance: 54.2
click at [257, 351] on div "Steamboat Pizza ACTIVE" at bounding box center [255, 353] width 82 height 8
drag, startPoint x: 336, startPoint y: 347, endPoint x: 355, endPoint y: 345, distance: 19.0
click at [351, 345] on td "573 ( $0.24 ea)" at bounding box center [339, 353] width 71 height 28
drag, startPoint x: 332, startPoint y: 292, endPoint x: 345, endPoint y: 291, distance: 12.4
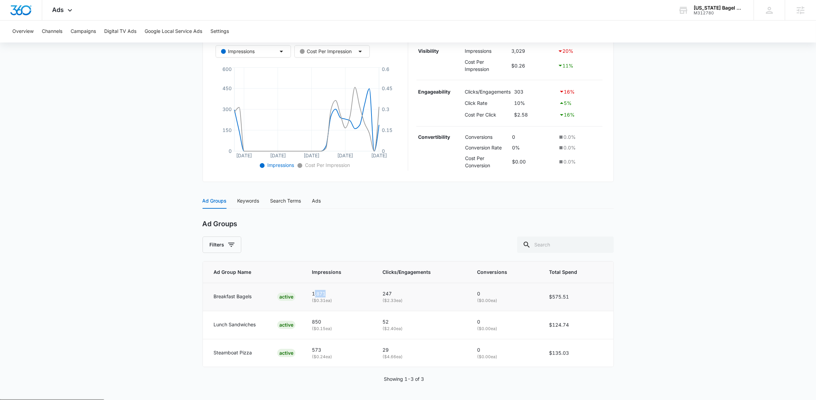
click at [345, 291] on p "1,871" at bounding box center [339, 294] width 55 height 8
drag, startPoint x: 311, startPoint y: 322, endPoint x: 333, endPoint y: 322, distance: 22.6
click at [333, 322] on td "850 ( $0.15 ea)" at bounding box center [339, 325] width 71 height 28
drag, startPoint x: 316, startPoint y: 351, endPoint x: 348, endPoint y: 346, distance: 32.6
click at [346, 346] on td "573 ( $0.24 ea)" at bounding box center [339, 353] width 71 height 28
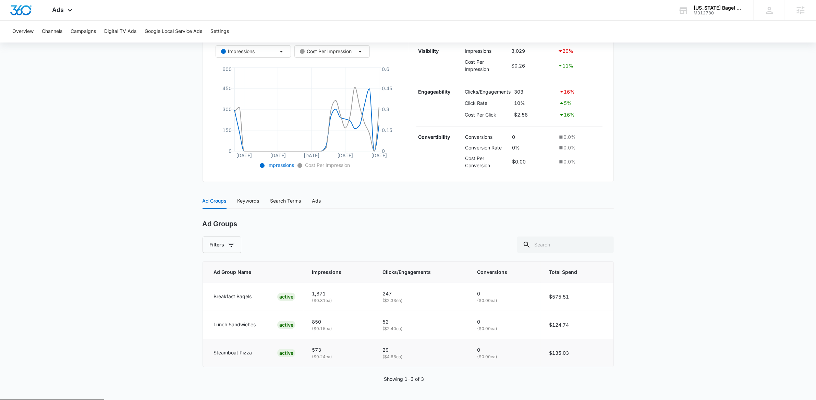
click at [392, 352] on p "29" at bounding box center [422, 350] width 78 height 8
drag, startPoint x: 383, startPoint y: 293, endPoint x: 394, endPoint y: 294, distance: 11.0
click at [394, 294] on p "247" at bounding box center [422, 294] width 78 height 8
drag, startPoint x: 388, startPoint y: 324, endPoint x: 396, endPoint y: 324, distance: 8.6
click at [396, 324] on p "52" at bounding box center [422, 322] width 78 height 8
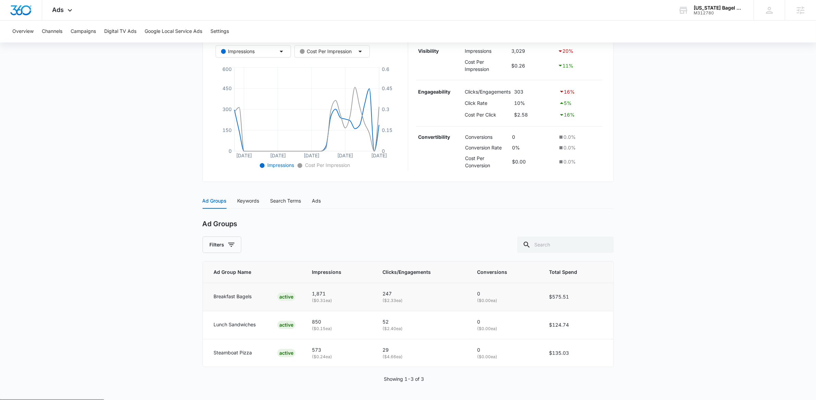
click at [490, 302] on p "( $0.00 ea)" at bounding box center [505, 301] width 55 height 7
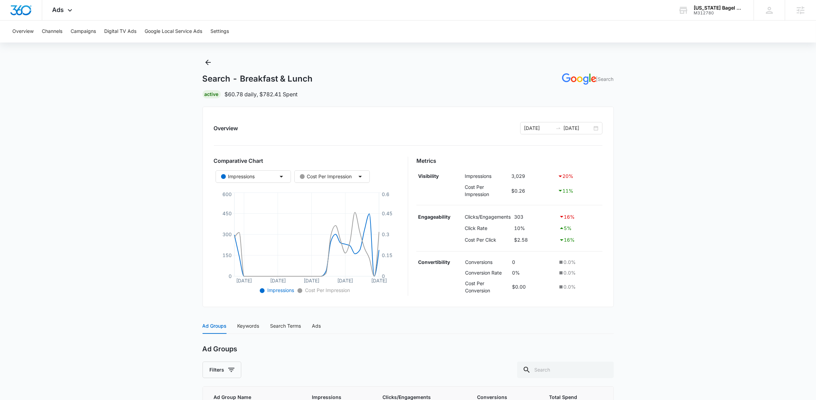
scroll to position [0, 0]
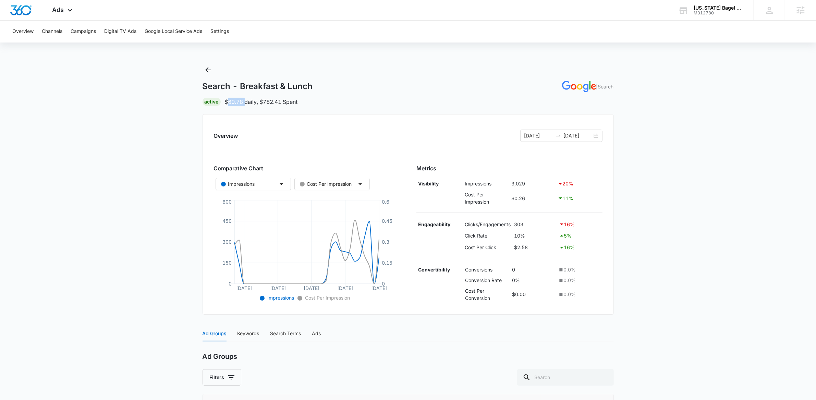
drag, startPoint x: 228, startPoint y: 101, endPoint x: 248, endPoint y: 100, distance: 19.9
click at [248, 100] on p "$60.78 daily , $782.41 Spent" at bounding box center [261, 102] width 73 height 8
click at [253, 100] on p "$60.78 daily , $782.41 Spent" at bounding box center [261, 102] width 73 height 8
drag, startPoint x: 228, startPoint y: 101, endPoint x: 239, endPoint y: 101, distance: 11.3
click at [239, 101] on p "$60.78 daily , $782.41 Spent" at bounding box center [261, 102] width 73 height 8
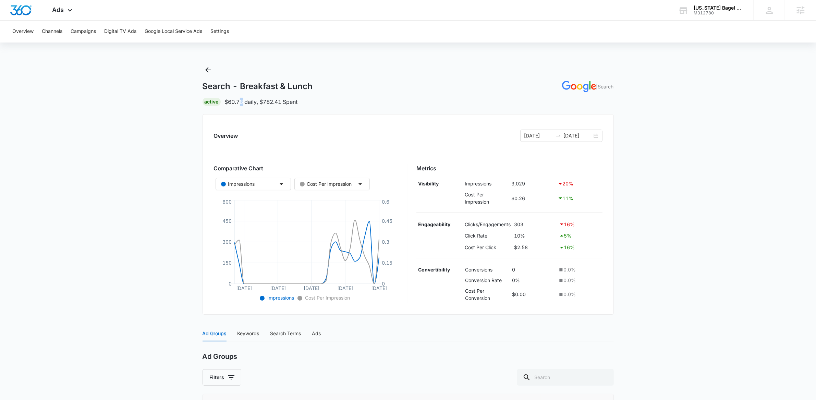
click at [245, 101] on p "$60.78 daily , $782.41 Spent" at bounding box center [261, 102] width 73 height 8
click at [254, 106] on p "$60.78 daily , $782.41 Spent" at bounding box center [261, 102] width 73 height 8
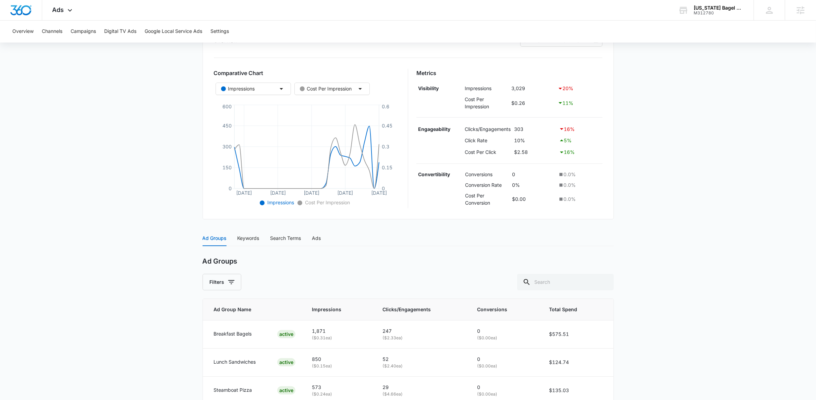
scroll to position [133, 0]
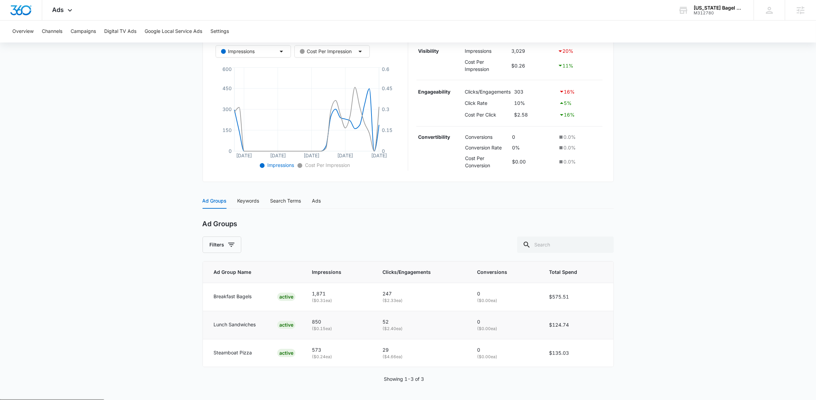
drag, startPoint x: 212, startPoint y: 330, endPoint x: 268, endPoint y: 325, distance: 56.4
click at [268, 325] on td "Lunch Sandwiches ACTIVE" at bounding box center [253, 325] width 101 height 28
drag, startPoint x: 222, startPoint y: 357, endPoint x: 266, endPoint y: 358, distance: 43.2
click at [263, 358] on td "Steamboat Pizza ACTIVE" at bounding box center [253, 353] width 101 height 28
drag, startPoint x: 223, startPoint y: 292, endPoint x: 243, endPoint y: 292, distance: 20.2
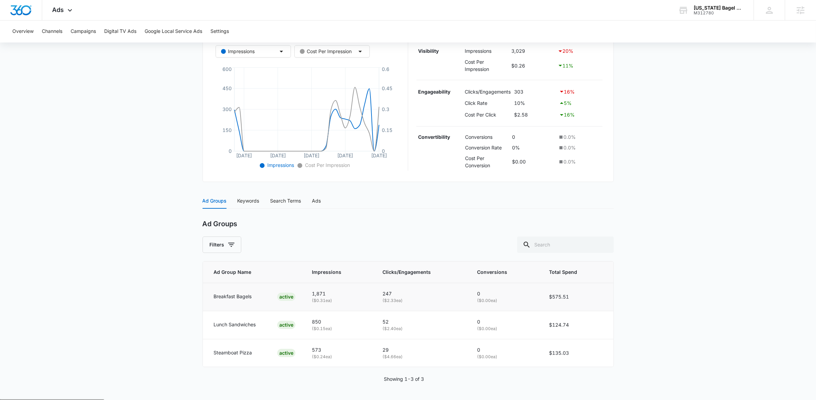
click at [243, 292] on td "Breakfast Bagels ACTIVE" at bounding box center [253, 297] width 101 height 28
drag, startPoint x: 478, startPoint y: 290, endPoint x: 497, endPoint y: 291, distance: 19.2
click at [497, 291] on td "0 ( $0.00 ea)" at bounding box center [505, 297] width 72 height 28
click at [485, 296] on p "0" at bounding box center [505, 294] width 55 height 8
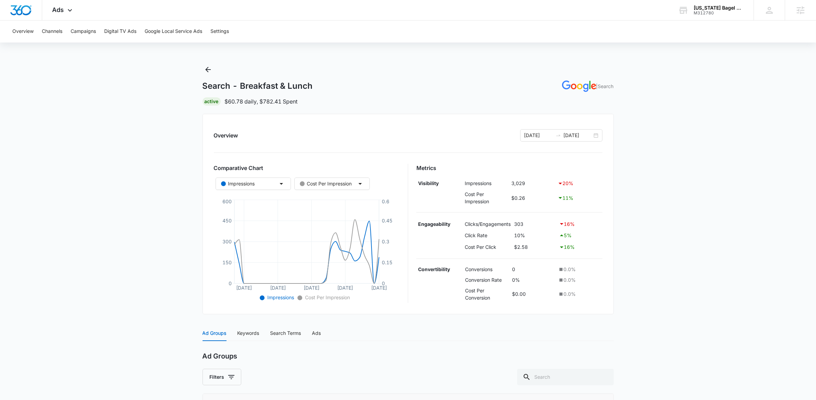
scroll to position [0, 0]
click at [594, 138] on div "09/06/2025 10/06/2025" at bounding box center [561, 136] width 82 height 12
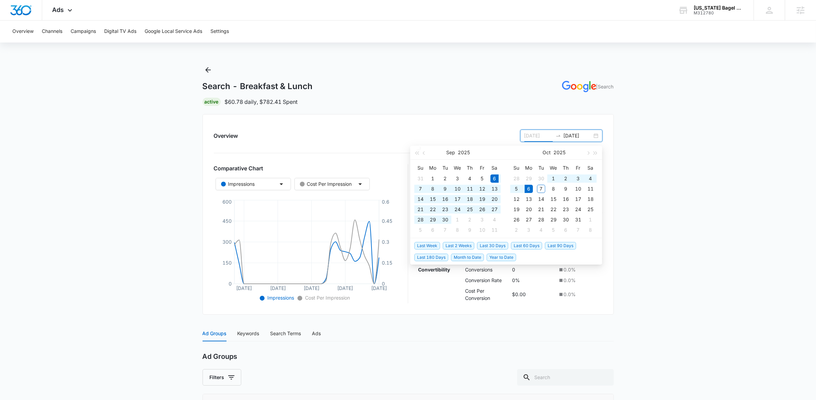
type input "09/06/2025"
click at [533, 246] on span "Last 60 Days" at bounding box center [526, 246] width 31 height 8
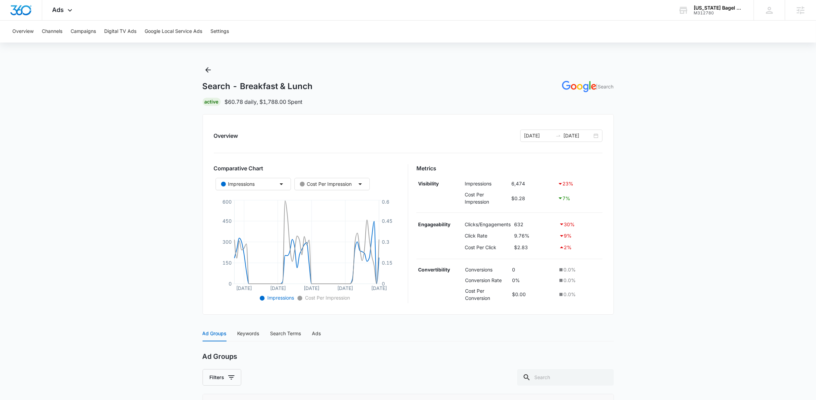
click at [144, 118] on main "Search - Breakfast & Lunch | Search Active $60.78 daily , $1,788.00 Spent Overv…" at bounding box center [408, 298] width 816 height 468
drag, startPoint x: 227, startPoint y: 102, endPoint x: 244, endPoint y: 103, distance: 16.5
click at [243, 103] on p "$60.78 daily , $1,788.00 Spent" at bounding box center [264, 102] width 78 height 8
drag, startPoint x: 244, startPoint y: 103, endPoint x: 238, endPoint y: 103, distance: 5.9
click at [242, 103] on p "$60.78 daily , $1,788.00 Spent" at bounding box center [264, 102] width 78 height 8
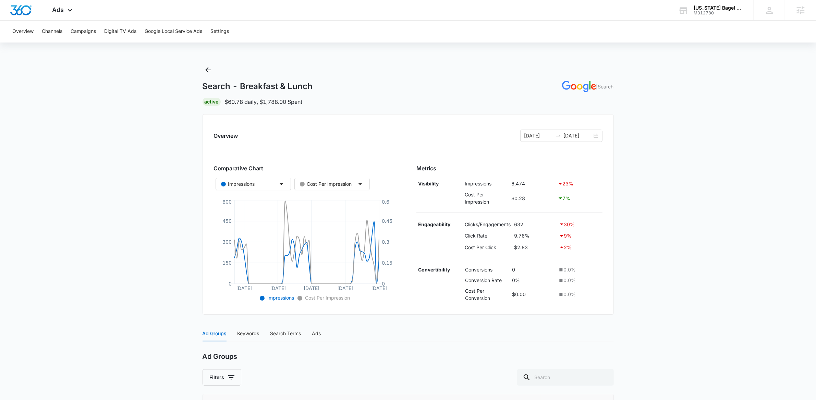
click at [229, 102] on p "$60.78 daily , $1,788.00 Spent" at bounding box center [264, 102] width 78 height 8
drag, startPoint x: 228, startPoint y: 102, endPoint x: 246, endPoint y: 98, distance: 18.2
click at [246, 98] on p "$60.78 daily , $1,788.00 Spent" at bounding box center [264, 102] width 78 height 8
click at [242, 104] on p "$60.78 daily , $1,788.00 Spent" at bounding box center [264, 102] width 78 height 8
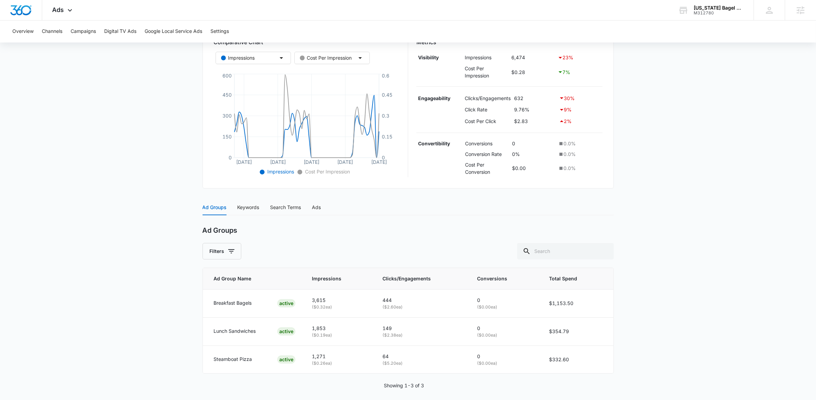
scroll to position [133, 0]
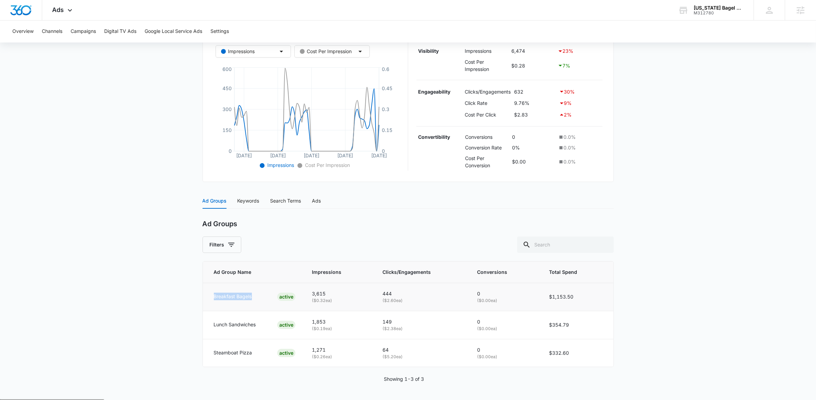
drag, startPoint x: 214, startPoint y: 297, endPoint x: 254, endPoint y: 296, distance: 39.8
click at [254, 296] on div "Breakfast Bagels ACTIVE" at bounding box center [255, 297] width 82 height 8
click at [253, 296] on div "Breakfast Bagels ACTIVE" at bounding box center [255, 297] width 82 height 8
drag, startPoint x: 215, startPoint y: 353, endPoint x: 252, endPoint y: 354, distance: 37.4
click at [252, 354] on p "Steamboat Pizza" at bounding box center [233, 353] width 38 height 8
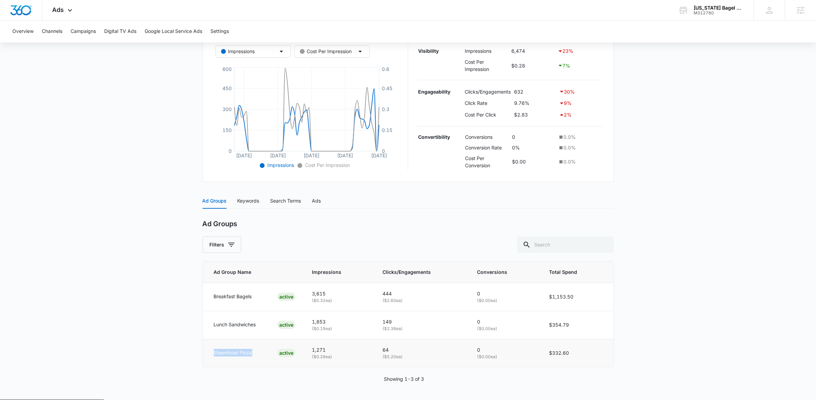
click at [253, 354] on div "Steamboat Pizza ACTIVE" at bounding box center [255, 353] width 82 height 8
drag, startPoint x: 214, startPoint y: 353, endPoint x: 253, endPoint y: 354, distance: 39.1
click at [253, 354] on td "Steamboat Pizza ACTIVE" at bounding box center [253, 353] width 101 height 28
click at [166, 310] on main "Search - Breakfast & Lunch | Search Active $60.78 daily , $1,788.00 Spent Overv…" at bounding box center [408, 166] width 816 height 468
drag, startPoint x: 214, startPoint y: 295, endPoint x: 250, endPoint y: 297, distance: 35.4
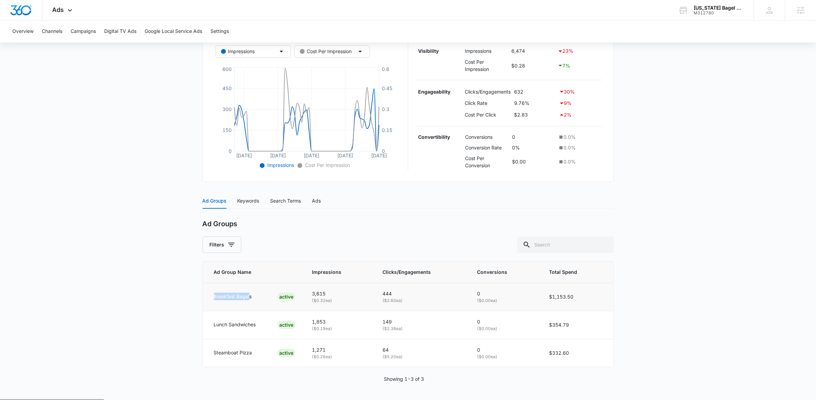
click at [250, 297] on p "Breakfast Bagels" at bounding box center [233, 297] width 38 height 8
click at [250, 298] on p "Breakfast Bagels" at bounding box center [233, 297] width 38 height 8
drag, startPoint x: 215, startPoint y: 296, endPoint x: 254, endPoint y: 297, distance: 38.4
click at [254, 297] on div "Breakfast Bagels ACTIVE" at bounding box center [255, 297] width 82 height 8
click at [161, 283] on main "Search - Breakfast & Lunch | Search Active $60.78 daily , $1,788.00 Spent Overv…" at bounding box center [408, 166] width 816 height 468
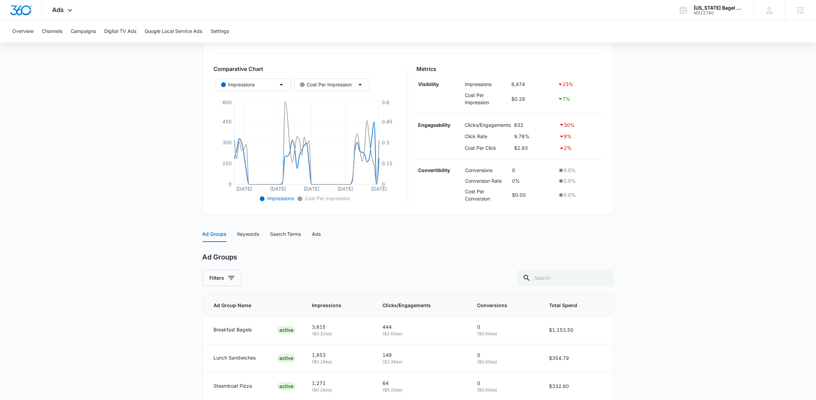
scroll to position [0, 0]
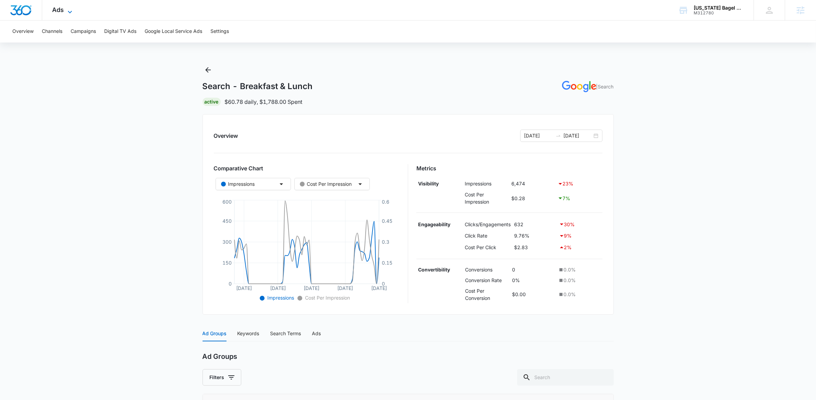
click at [72, 8] on icon at bounding box center [70, 12] width 8 height 8
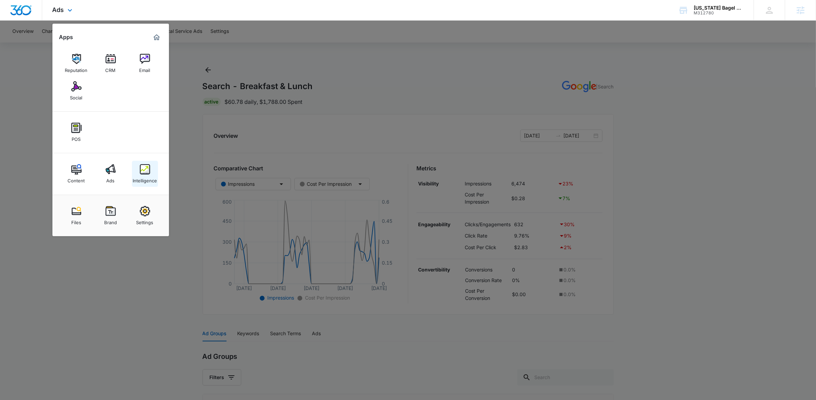
click at [151, 167] on link "Intelligence" at bounding box center [145, 174] width 26 height 26
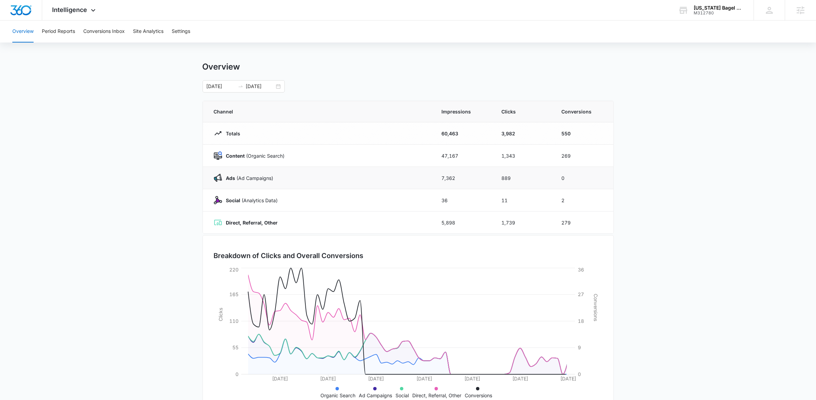
scroll to position [3, 0]
drag, startPoint x: 228, startPoint y: 155, endPoint x: 421, endPoint y: 154, distance: 192.7
click at [421, 154] on div "Content (Organic Search)" at bounding box center [320, 155] width 212 height 8
click at [445, 150] on td "47,167" at bounding box center [464, 155] width 60 height 22
drag, startPoint x: 443, startPoint y: 155, endPoint x: 507, endPoint y: 156, distance: 63.4
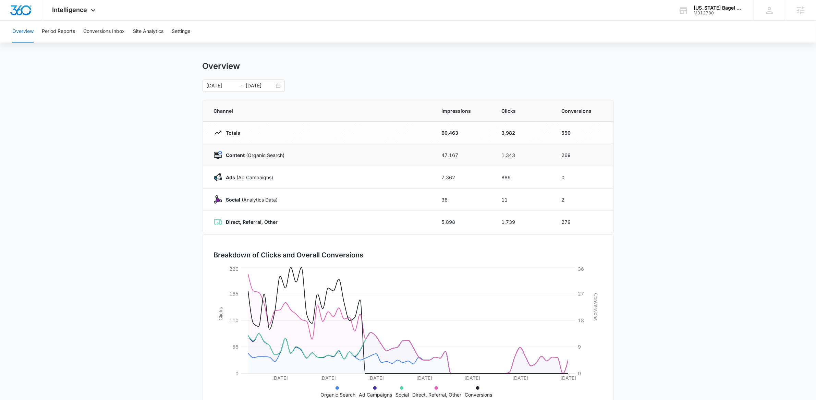
click at [507, 156] on tr "Content (Organic Search) 47,167 1,343 269" at bounding box center [408, 155] width 411 height 22
drag, startPoint x: 234, startPoint y: 156, endPoint x: 514, endPoint y: 147, distance: 279.9
click at [513, 147] on tr "Content (Organic Search) 47,167 1,343 269" at bounding box center [408, 155] width 411 height 22
click at [516, 149] on td "1,343" at bounding box center [524, 155] width 60 height 22
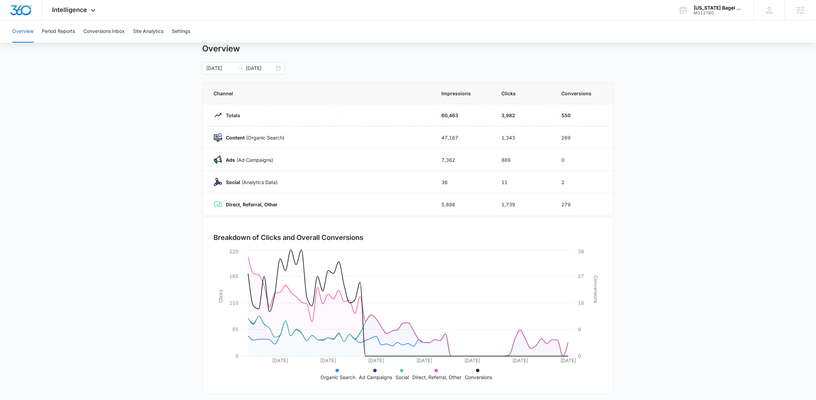
scroll to position [25, 0]
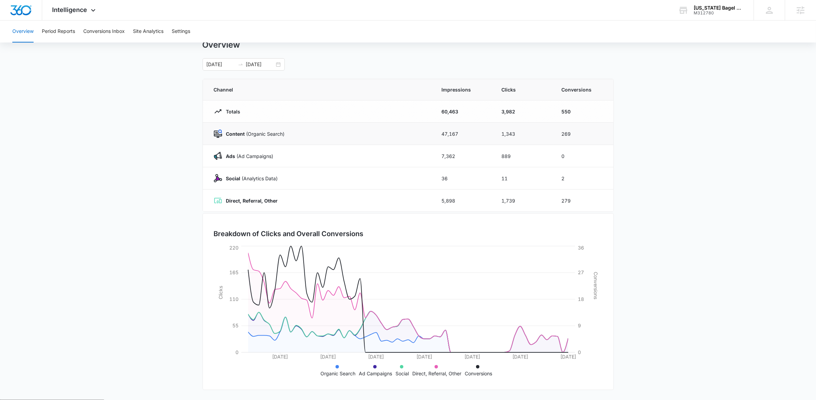
click at [235, 132] on strong "Content" at bounding box center [235, 134] width 19 height 6
click at [94, 11] on icon at bounding box center [93, 12] width 4 height 2
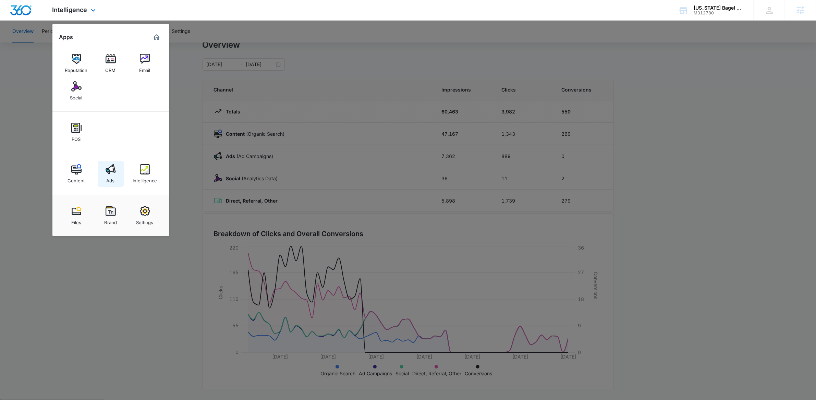
click at [112, 172] on img at bounding box center [111, 169] width 10 height 10
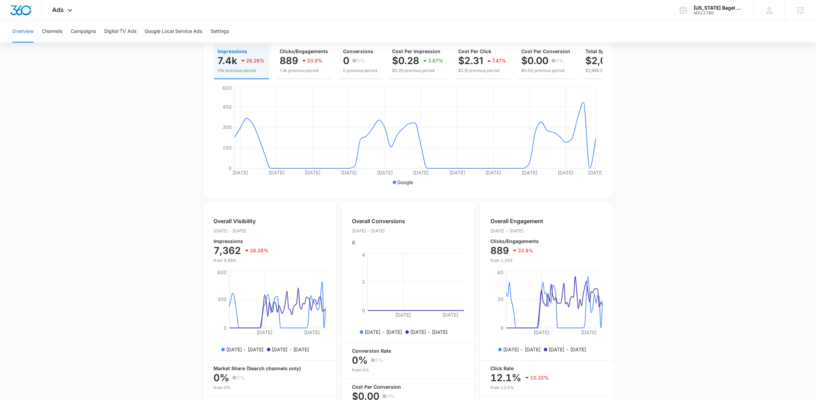
scroll to position [54, 0]
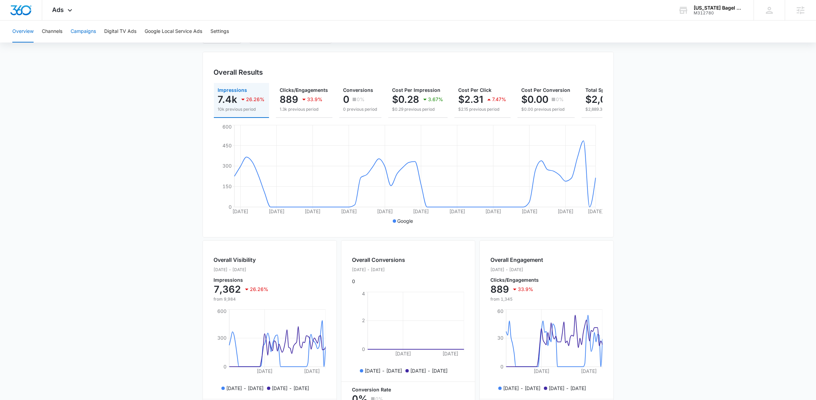
click at [88, 29] on button "Campaigns" at bounding box center [83, 32] width 25 height 22
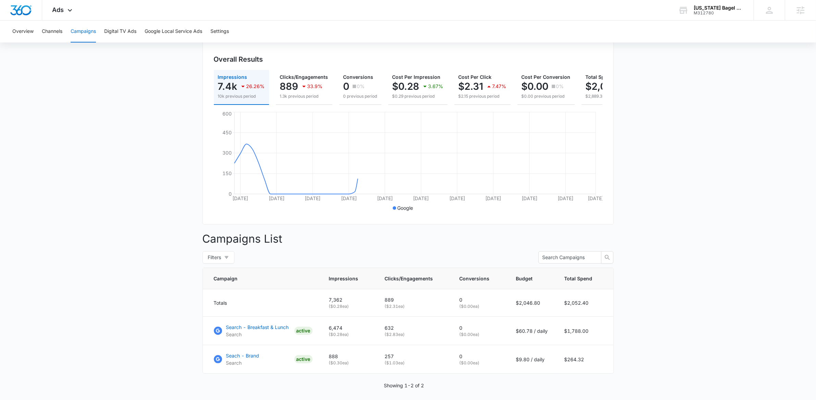
scroll to position [95, 0]
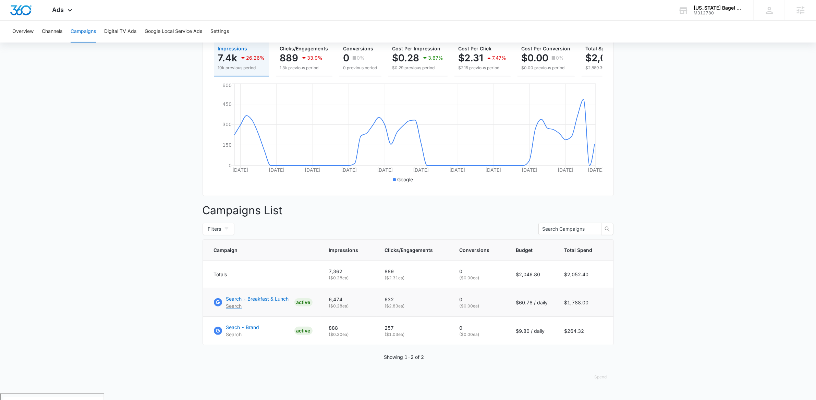
click at [251, 302] on p "Search - Breakfast & Lunch" at bounding box center [257, 298] width 63 height 7
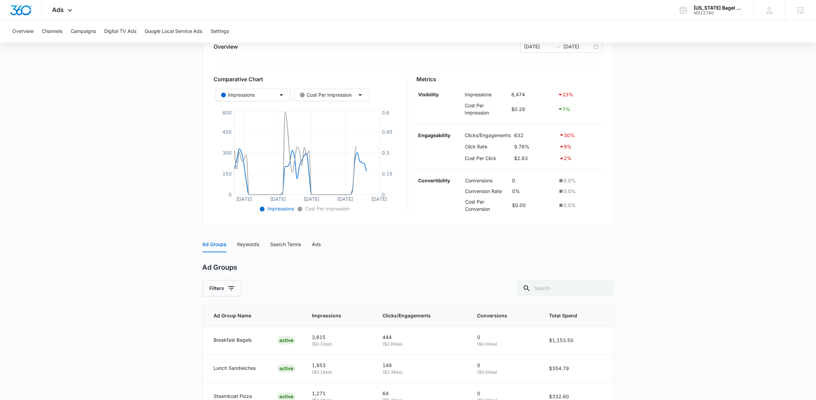
scroll to position [133, 0]
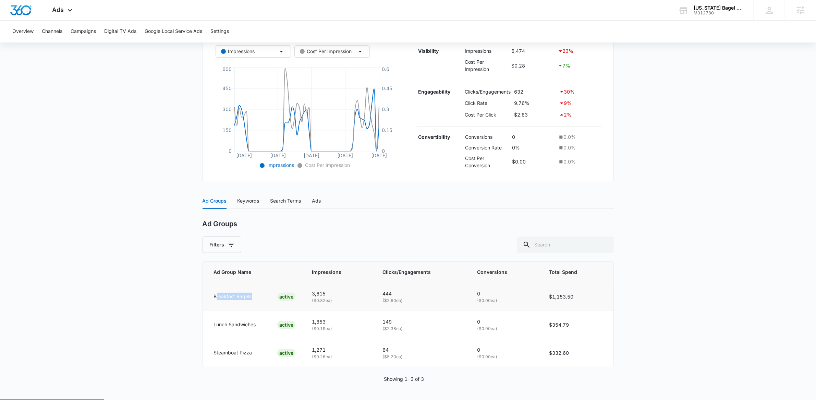
drag, startPoint x: 216, startPoint y: 296, endPoint x: 263, endPoint y: 297, distance: 47.3
click at [263, 297] on div "Breakfast Bagels ACTIVE" at bounding box center [255, 297] width 82 height 8
click at [246, 296] on p "Breakfast Bagels" at bounding box center [233, 297] width 38 height 8
drag, startPoint x: 211, startPoint y: 326, endPoint x: 251, endPoint y: 354, distance: 48.6
click at [251, 354] on tbody "Breakfast Bagels ACTIVE 3,615 ( $0.32 ea) 444 ( $2.60 ea) 0 ( $0.00 ea) $1,153.…" at bounding box center [408, 325] width 411 height 84
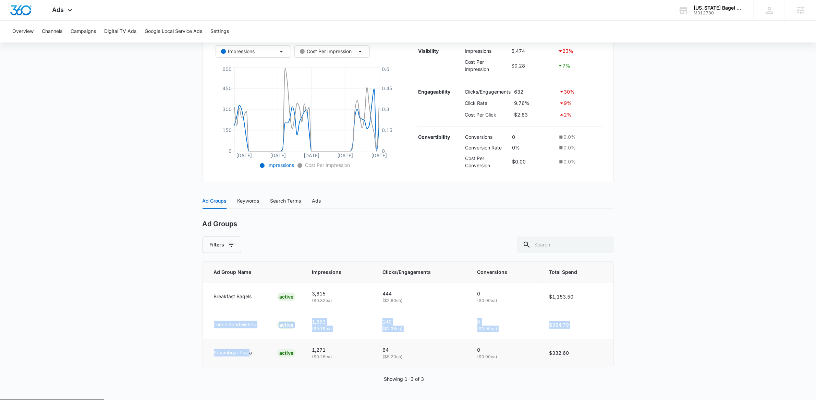
click at [251, 354] on p "Steamboat Pizza" at bounding box center [233, 353] width 38 height 8
click at [141, 320] on main "Search - Breakfast & Lunch | Search Active $60.78 daily , $1,788.00 Spent Overv…" at bounding box center [408, 166] width 816 height 468
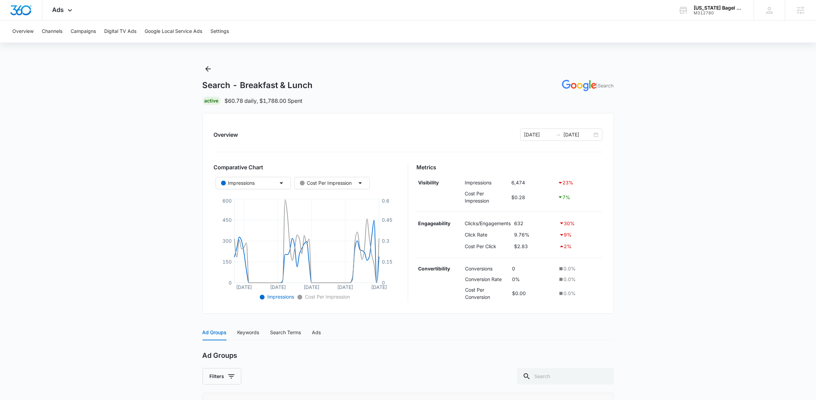
scroll to position [0, 0]
click at [208, 72] on icon "Back" at bounding box center [207, 69] width 5 height 5
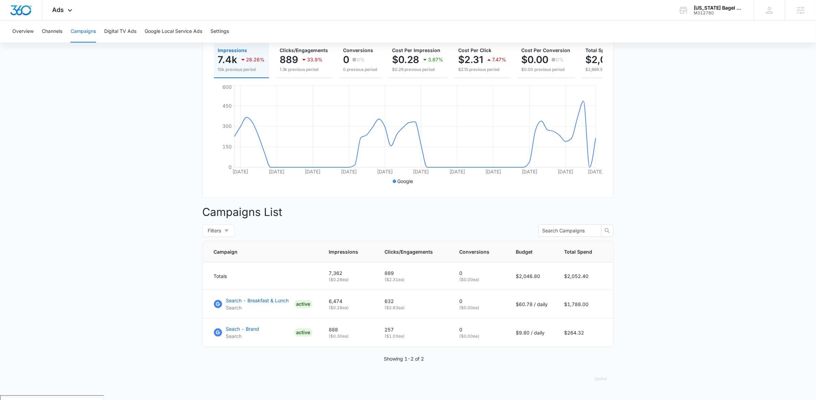
scroll to position [95, 0]
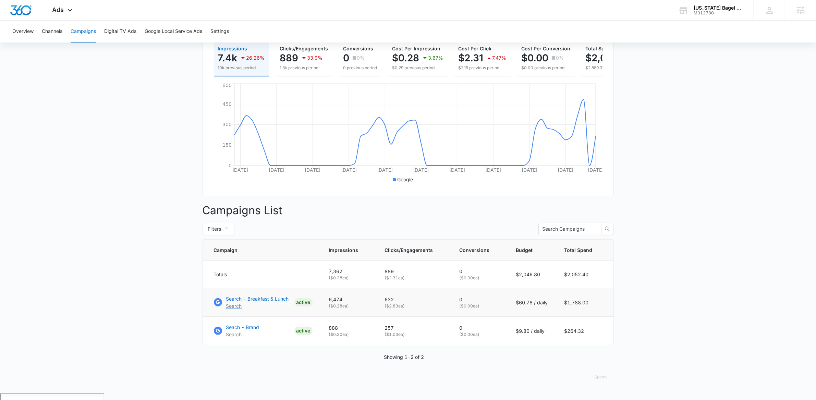
click at [256, 302] on p "Search - Breakfast & Lunch" at bounding box center [257, 298] width 63 height 7
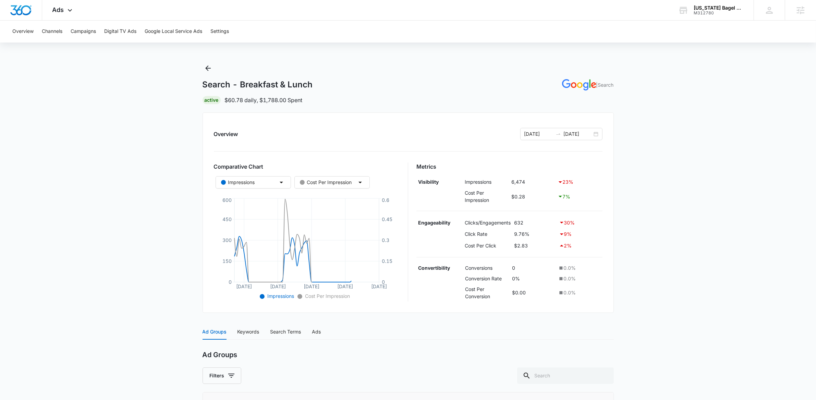
scroll to position [133, 0]
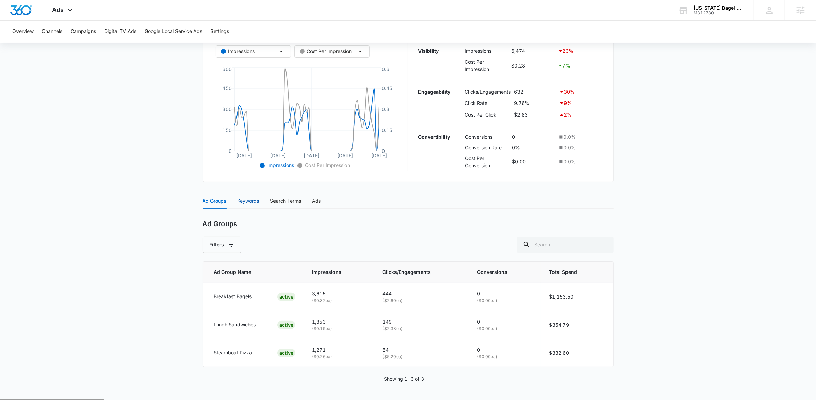
click at [247, 201] on div "Keywords" at bounding box center [249, 201] width 22 height 8
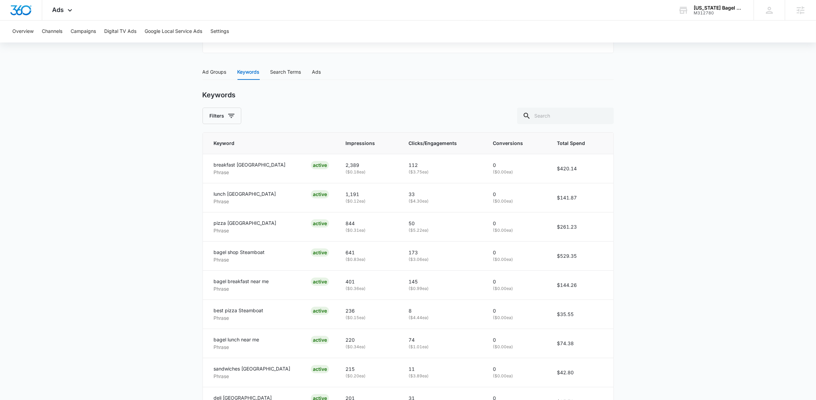
scroll to position [263, 0]
click at [426, 139] on span "Clicks/Engagements" at bounding box center [438, 142] width 58 height 8
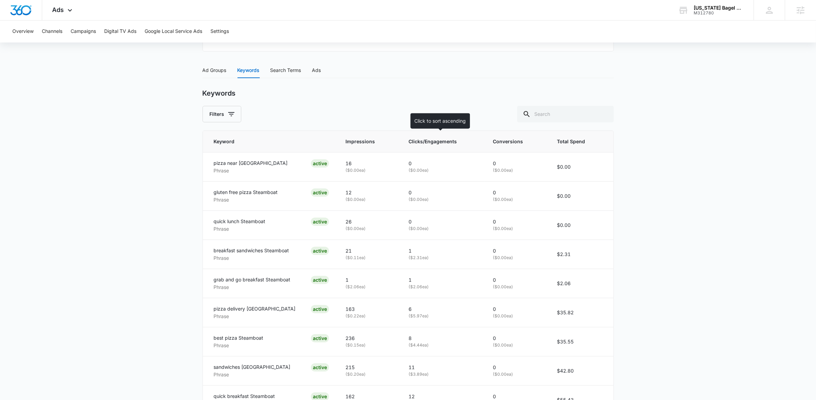
click at [428, 133] on th "Clicks/Engagements" at bounding box center [442, 142] width 84 height 22
click at [419, 143] on span "Clicks/Engagements" at bounding box center [438, 142] width 58 height 8
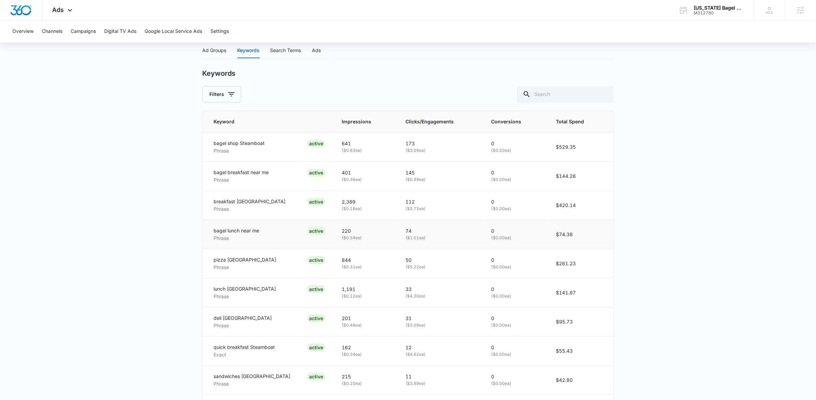
scroll to position [285, 0]
drag, startPoint x: 213, startPoint y: 259, endPoint x: 275, endPoint y: 257, distance: 62.4
click at [275, 257] on td "pizza Steamboat Springs Phrase ACTIVE" at bounding box center [268, 262] width 131 height 29
click at [275, 257] on div "pizza Steamboat Springs Phrase ACTIVE" at bounding box center [269, 262] width 111 height 15
drag, startPoint x: 215, startPoint y: 257, endPoint x: 271, endPoint y: 257, distance: 55.9
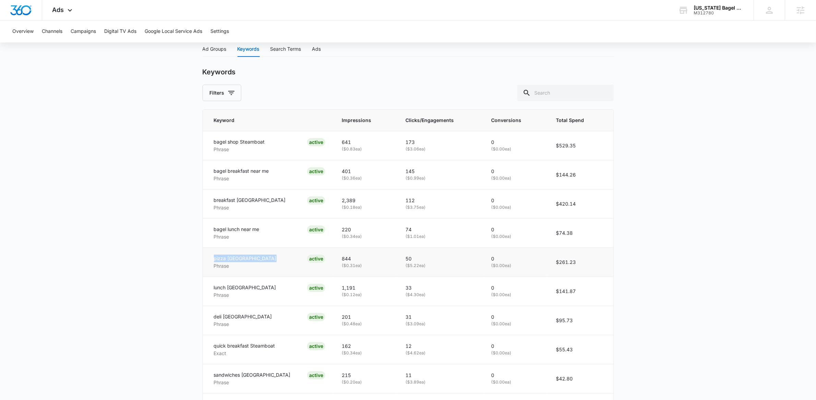
click at [271, 257] on div "pizza Steamboat Springs Phrase ACTIVE" at bounding box center [269, 262] width 111 height 15
click at [412, 260] on p "50" at bounding box center [440, 259] width 69 height 8
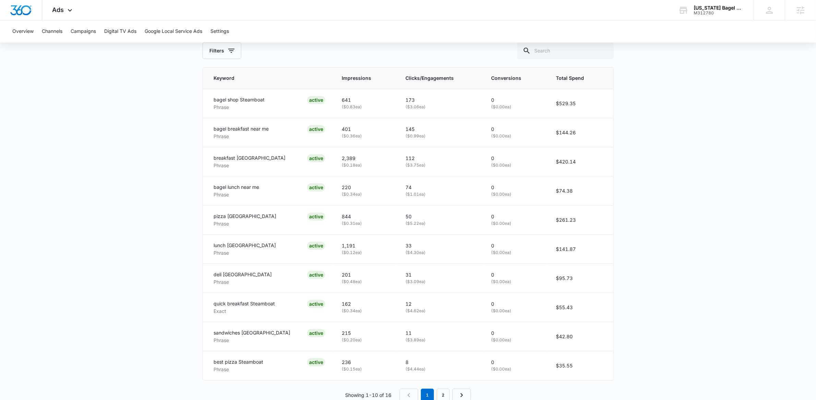
scroll to position [346, 0]
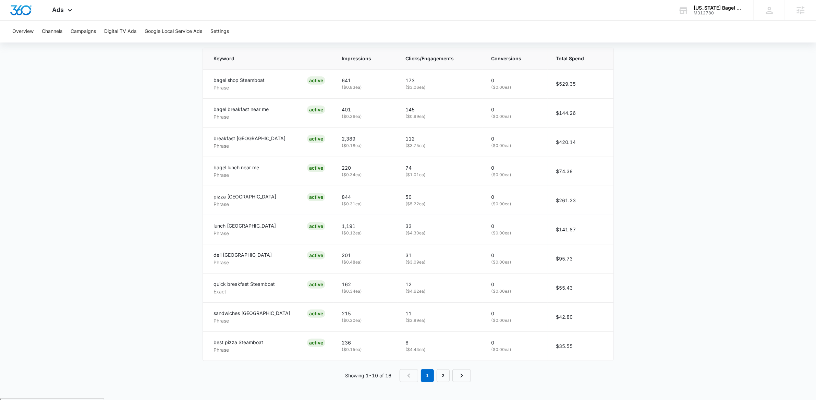
click at [147, 243] on main "Search - Breakfast & Lunch | Search Active $60.78 daily , $1,788.00 Spent Overv…" at bounding box center [408, 58] width 816 height 680
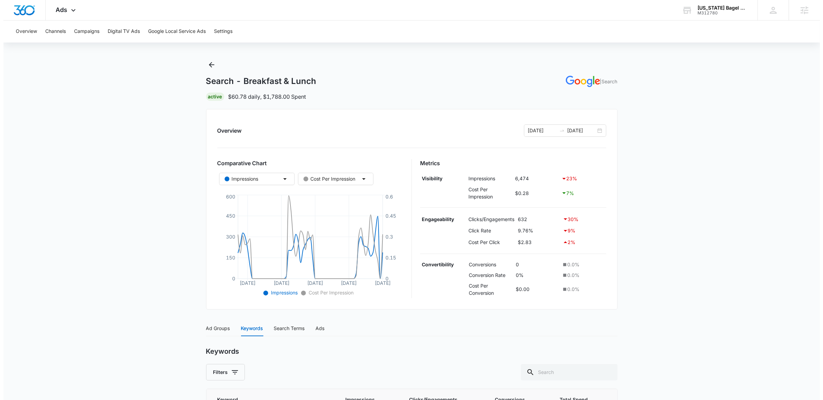
scroll to position [0, 0]
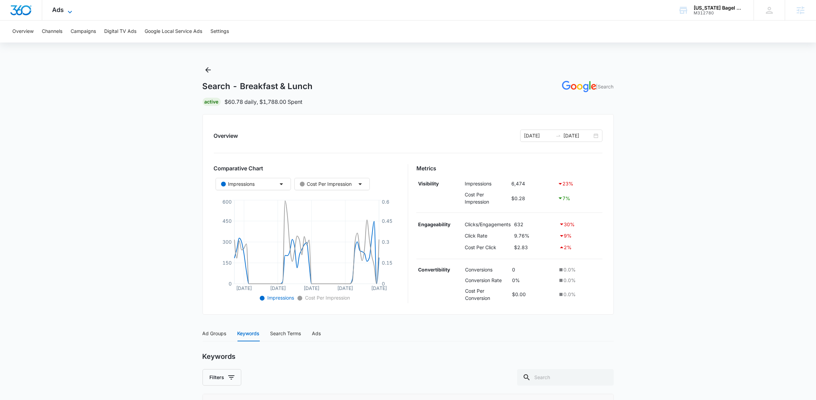
click at [72, 11] on icon at bounding box center [70, 12] width 8 height 8
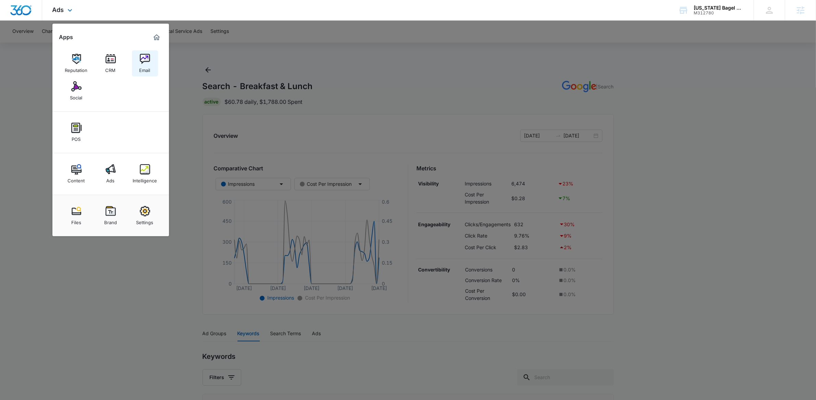
click at [147, 67] on div "Email" at bounding box center [145, 68] width 11 height 9
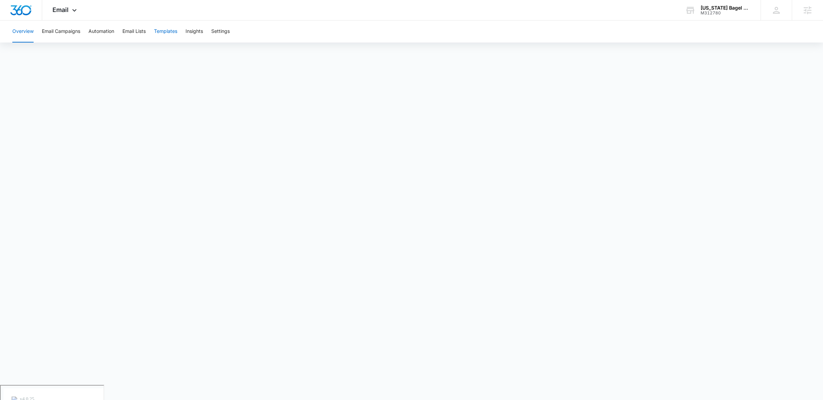
click at [167, 32] on button "Templates" at bounding box center [165, 32] width 23 height 22
click at [132, 32] on button "Email Lists" at bounding box center [133, 32] width 23 height 22
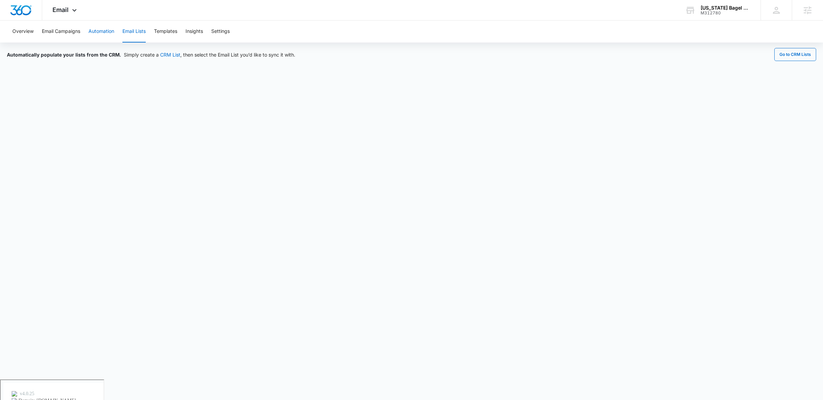
click at [99, 32] on button "Automation" at bounding box center [101, 32] width 26 height 22
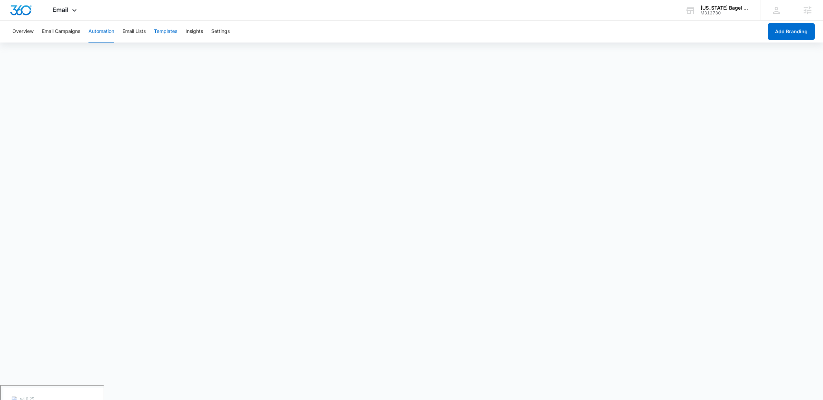
click at [169, 33] on button "Templates" at bounding box center [165, 32] width 23 height 22
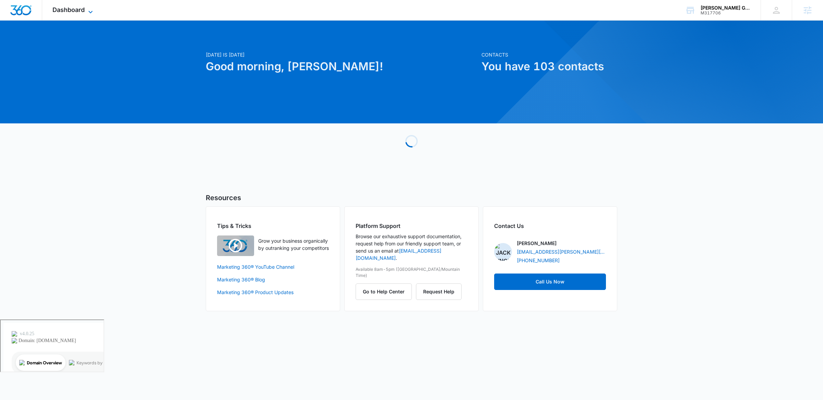
click at [95, 8] on icon at bounding box center [90, 12] width 8 height 8
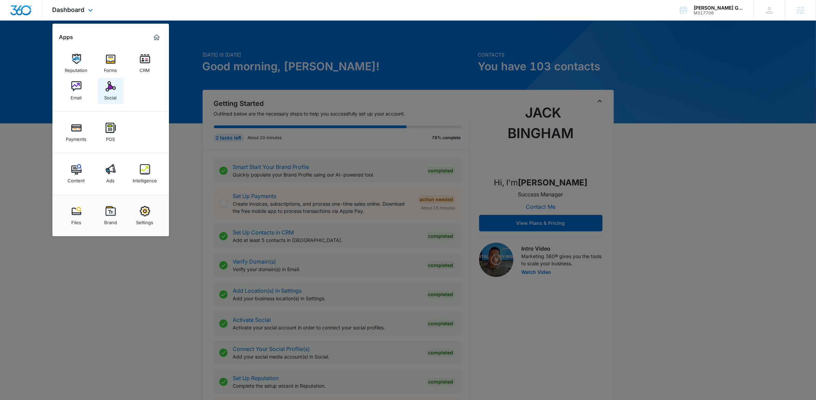
click at [108, 88] on img at bounding box center [111, 86] width 10 height 10
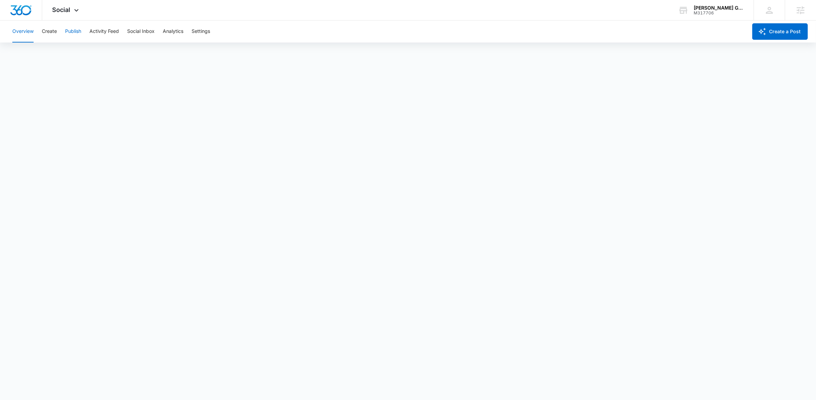
click at [72, 33] on button "Publish" at bounding box center [73, 32] width 16 height 22
click at [52, 33] on button "Create" at bounding box center [49, 32] width 15 height 22
click at [64, 50] on button "Approvals" at bounding box center [67, 52] width 23 height 19
click at [72, 33] on button "Publish" at bounding box center [73, 32] width 16 height 22
click at [71, 35] on button "Publish" at bounding box center [73, 32] width 16 height 22
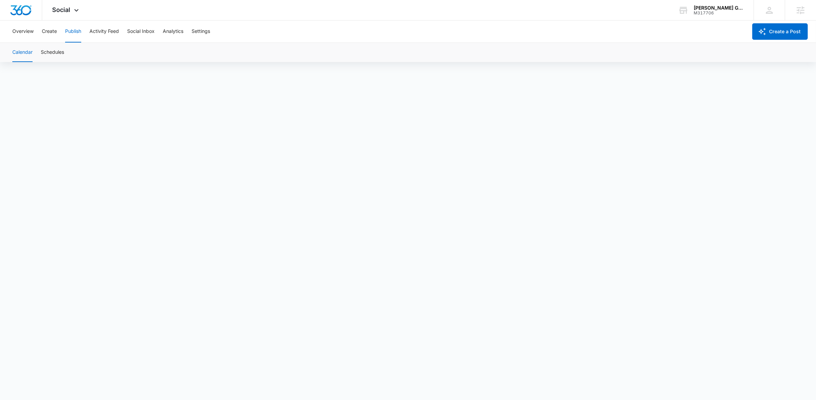
click at [519, 57] on div "Calendar Schedules" at bounding box center [408, 52] width 800 height 19
click at [201, 33] on button "Settings" at bounding box center [201, 32] width 19 height 22
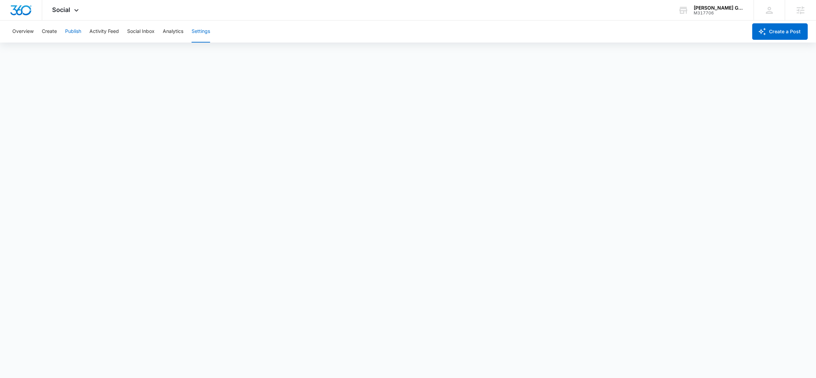
click at [79, 35] on button "Publish" at bounding box center [73, 32] width 16 height 22
click at [49, 31] on button "Create" at bounding box center [49, 32] width 15 height 22
click at [66, 53] on button "Approvals" at bounding box center [67, 52] width 23 height 19
click at [38, 56] on button "Content Library" at bounding box center [29, 52] width 35 height 19
click at [331, 22] on div "Overview Create Publish Activity Feed Social Inbox Analytics Settings" at bounding box center [377, 32] width 739 height 22
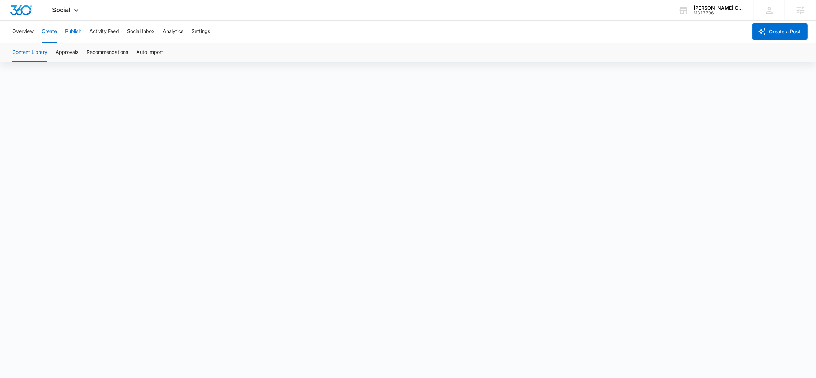
click at [77, 31] on button "Publish" at bounding box center [73, 32] width 16 height 22
click at [49, 34] on button "Create" at bounding box center [49, 32] width 15 height 22
click at [71, 54] on button "Approvals" at bounding box center [67, 52] width 23 height 19
click at [28, 31] on button "Overview" at bounding box center [22, 32] width 21 height 22
click at [67, 32] on button "Publish" at bounding box center [73, 32] width 16 height 22
